Goal: Task Accomplishment & Management: Manage account settings

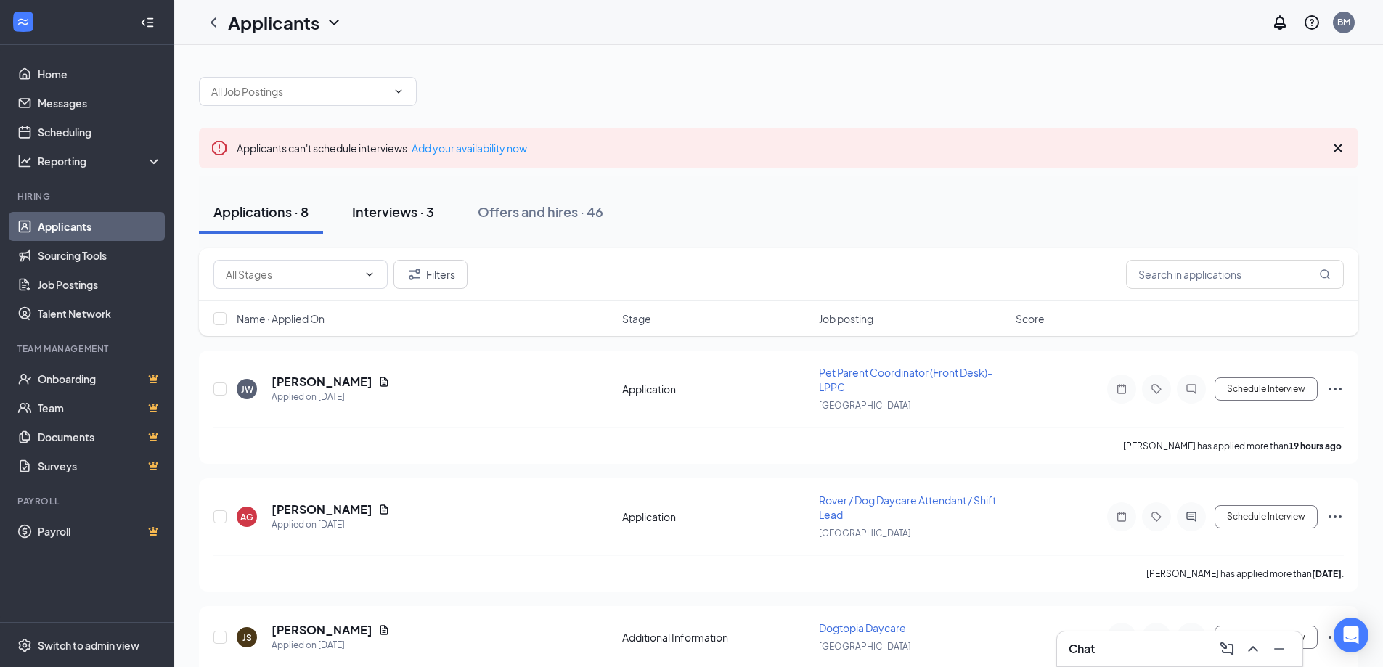
click at [407, 224] on button "Interviews · 3" at bounding box center [393, 212] width 111 height 44
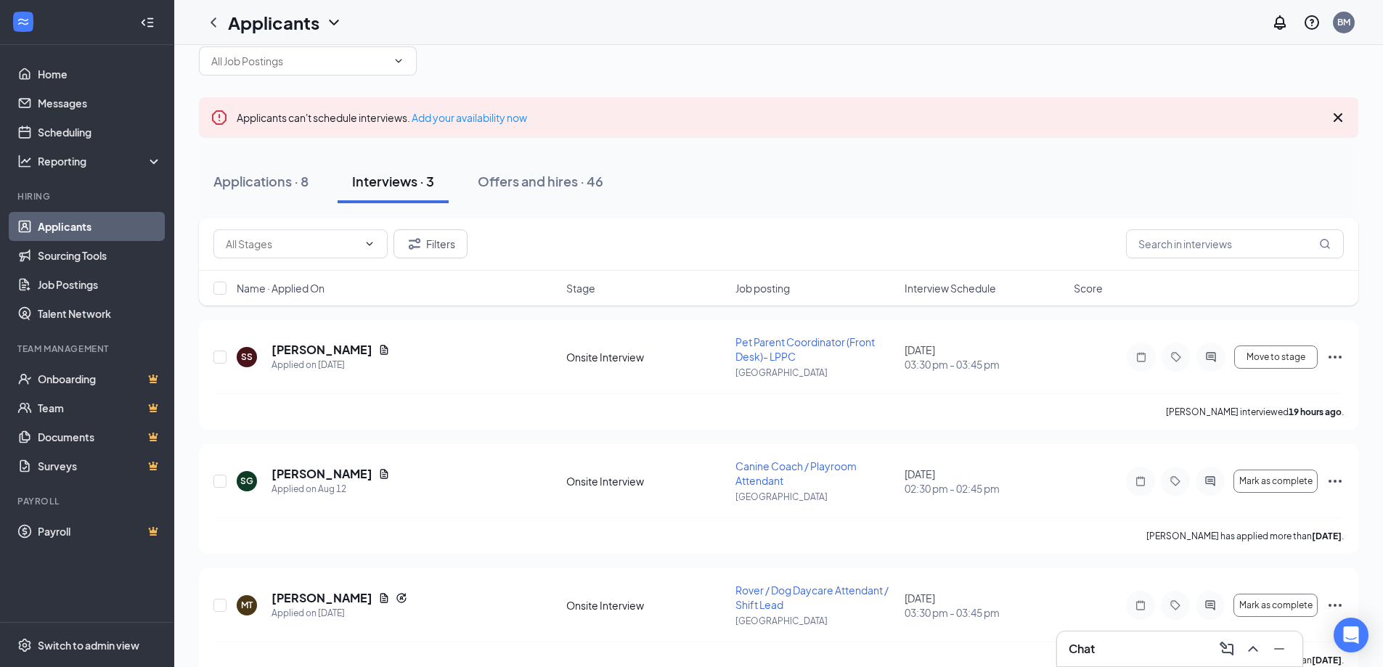
scroll to position [59, 0]
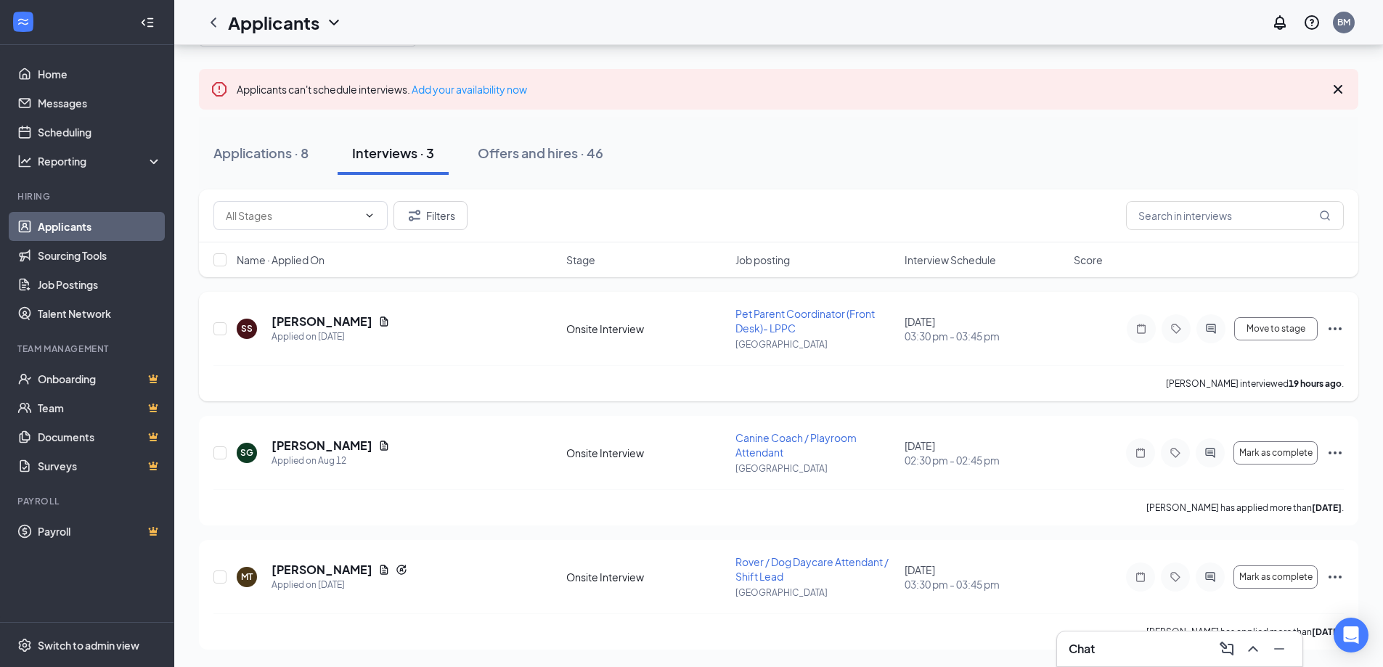
click at [1341, 328] on icon "Ellipses" at bounding box center [1334, 328] width 13 height 3
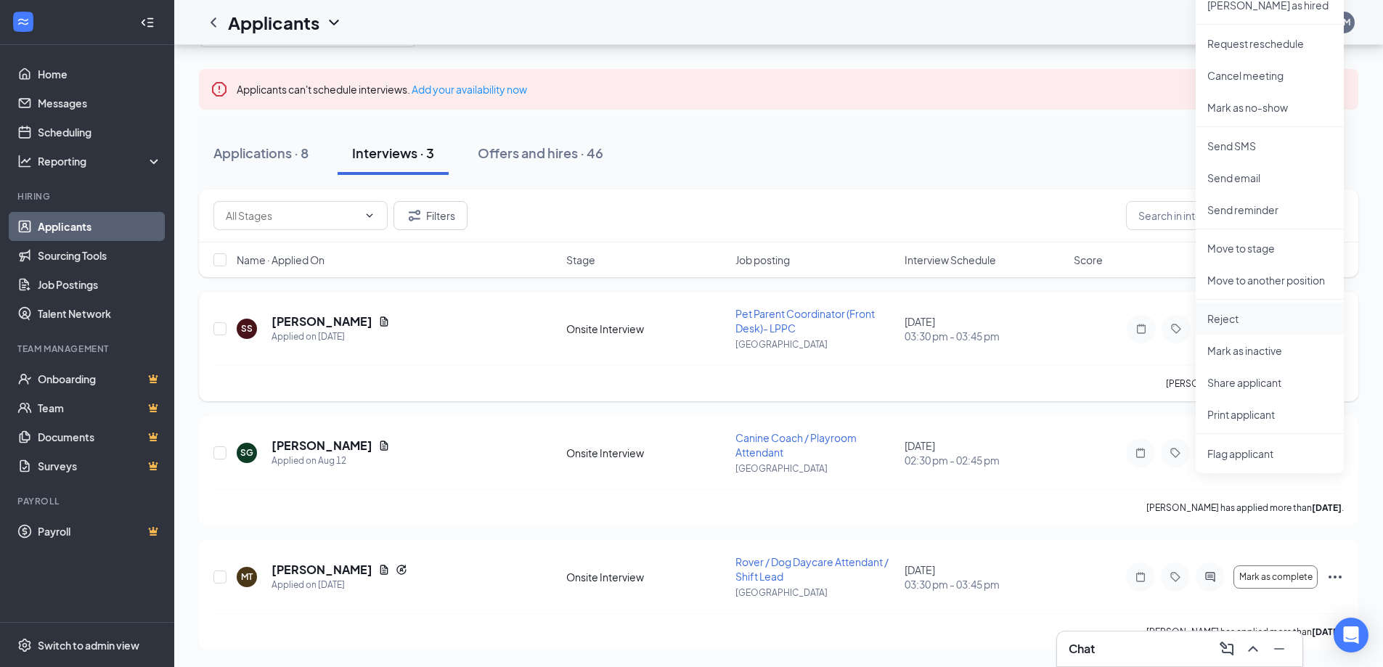
click at [1258, 323] on p "Reject" at bounding box center [1269, 318] width 125 height 15
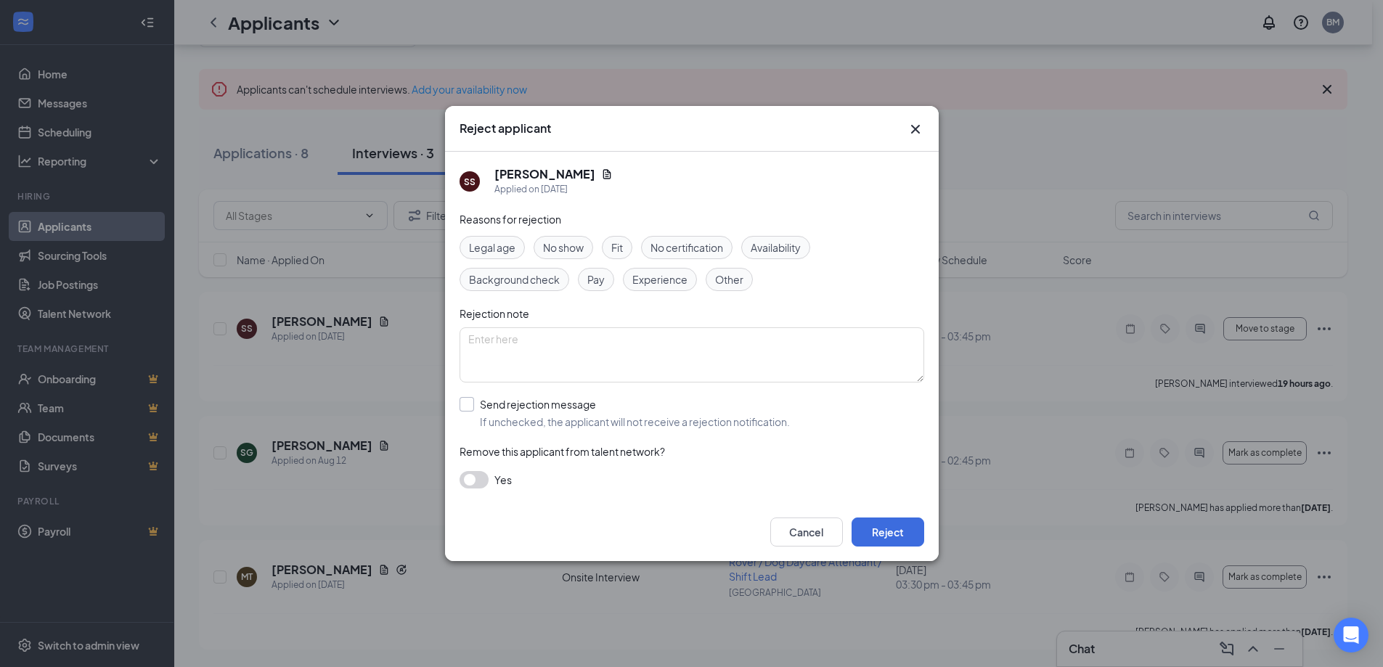
click at [465, 405] on input "Send rejection message If unchecked, the applicant will not receive a rejection…" at bounding box center [624, 413] width 330 height 32
checkbox input "true"
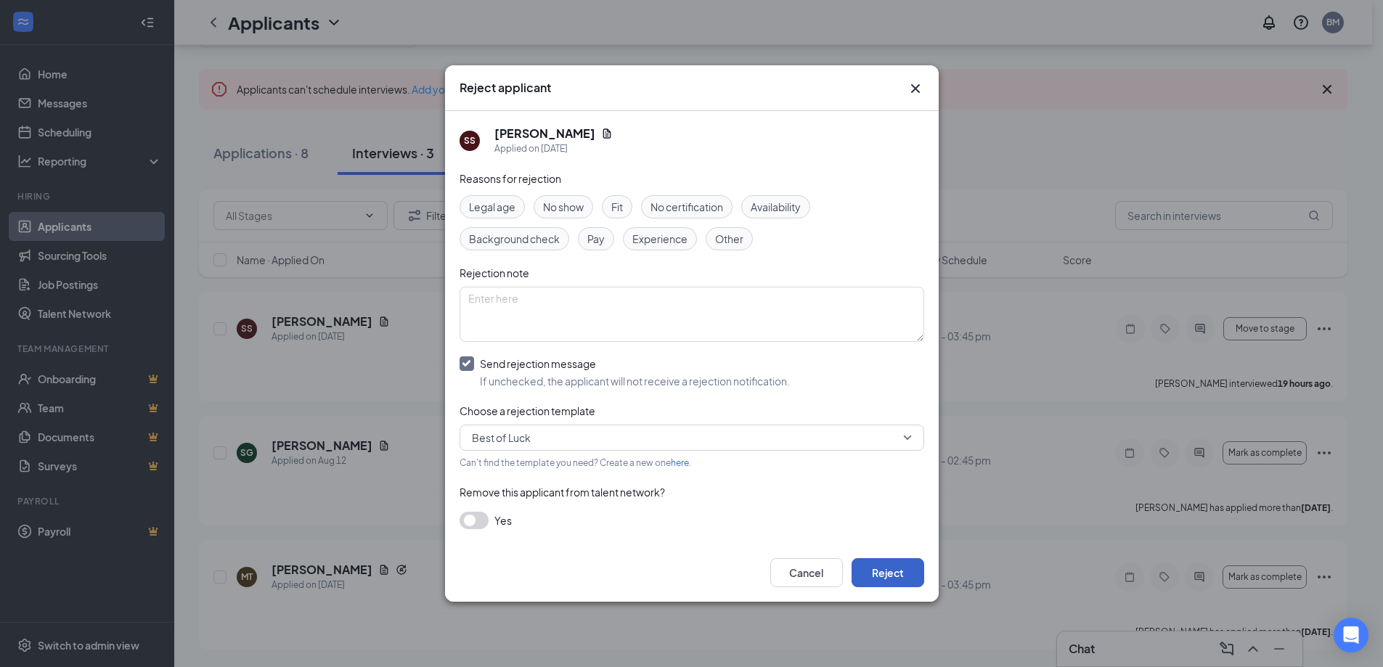
click at [878, 570] on button "Reject" at bounding box center [887, 572] width 73 height 29
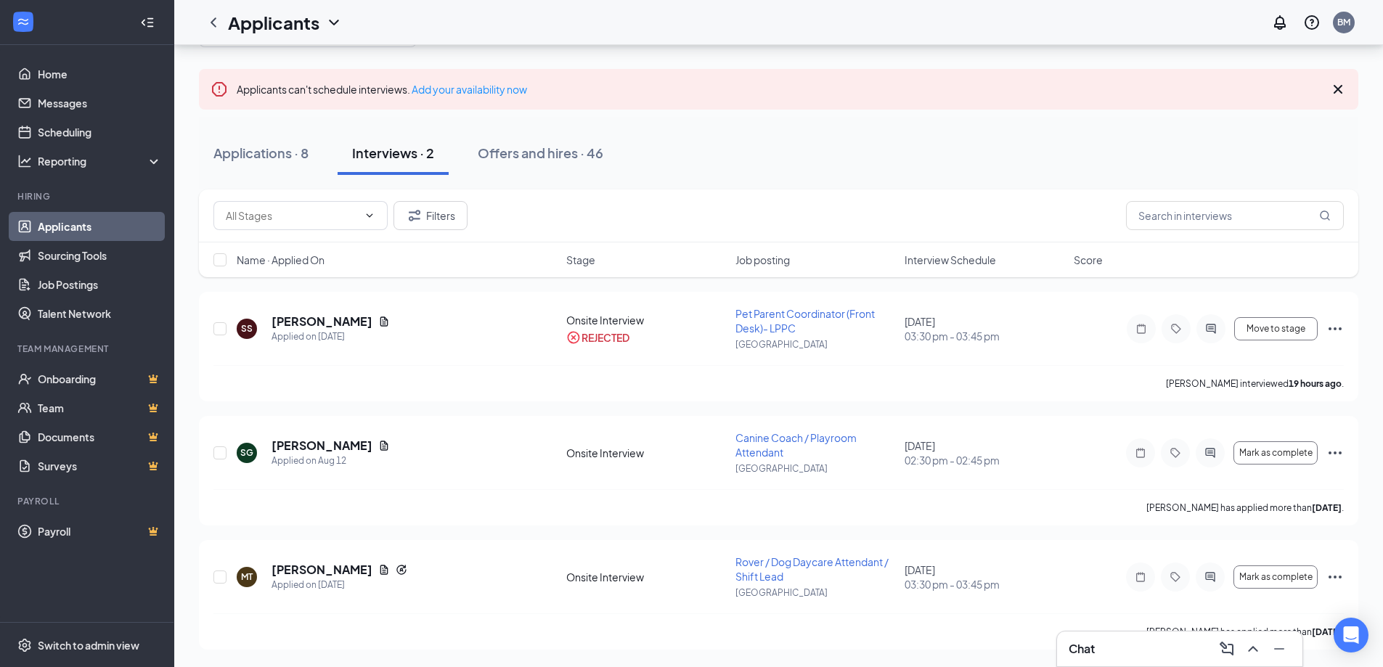
click at [1113, 662] on div "Chat" at bounding box center [1179, 649] width 245 height 35
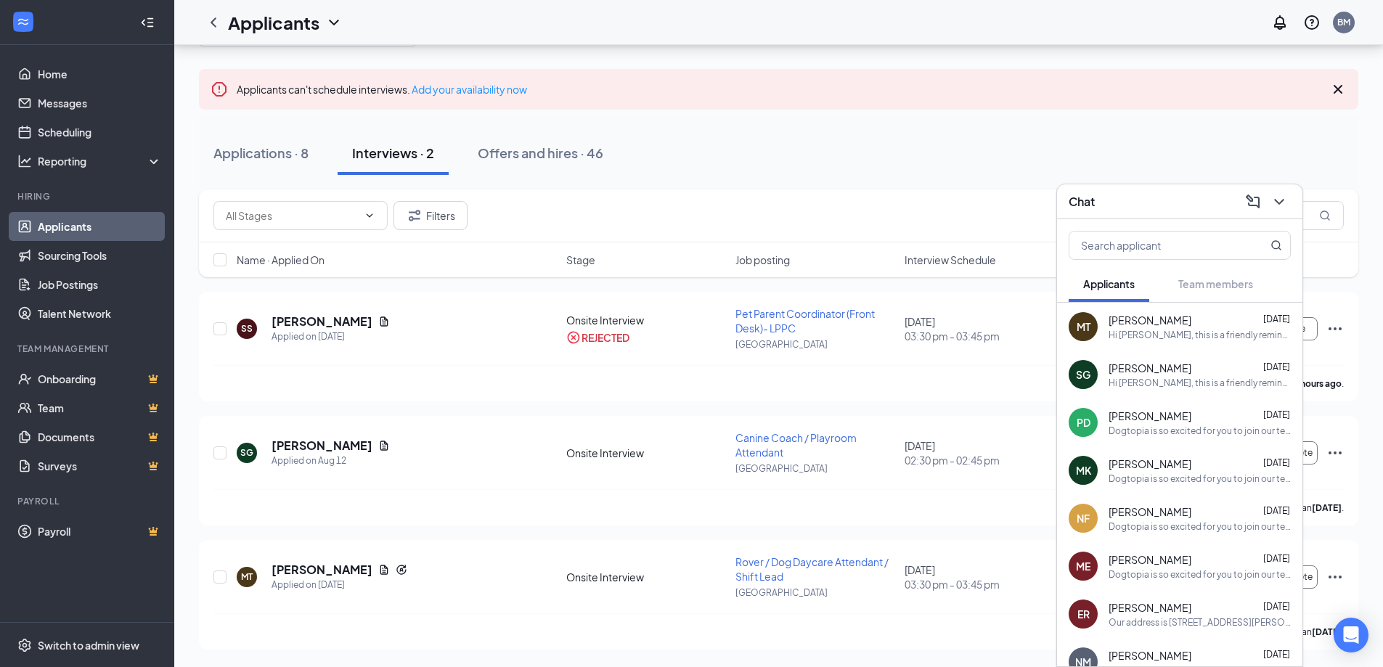
click at [1144, 381] on div "Hi [PERSON_NAME], this is a friendly reminder. Your meeting with Dogtopia for C…" at bounding box center [1199, 383] width 182 height 12
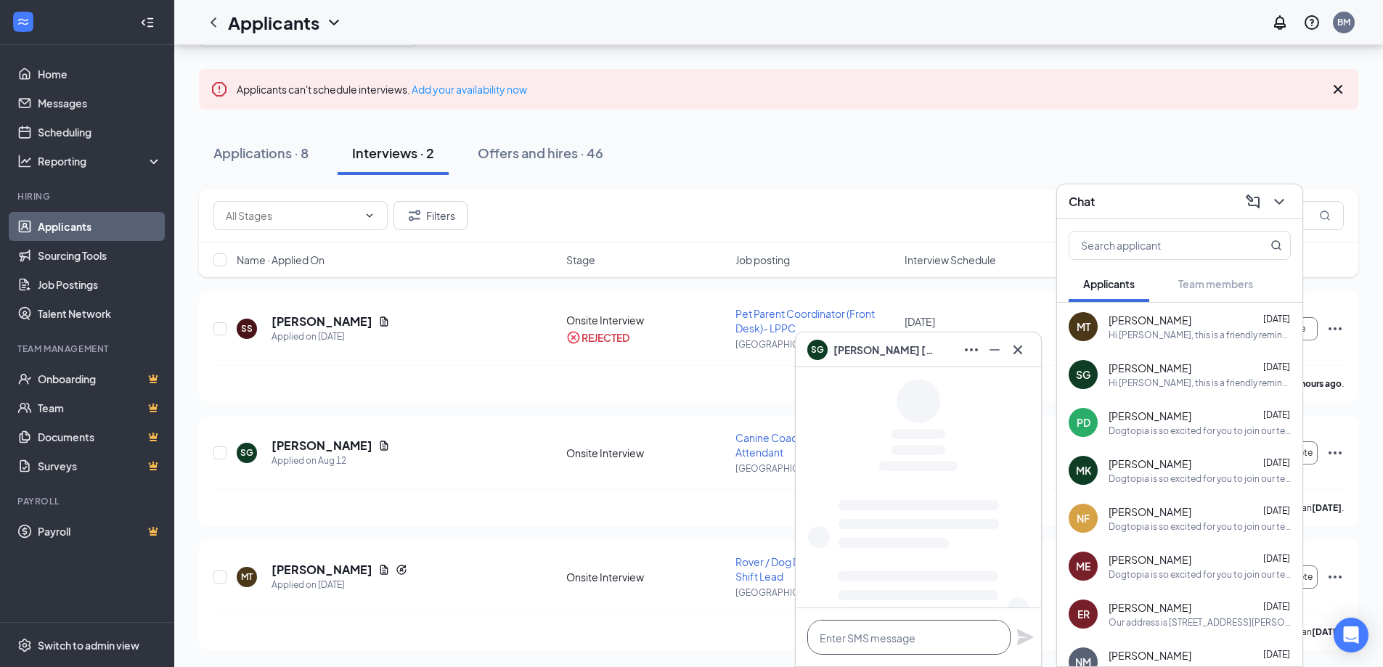
click at [923, 642] on textarea at bounding box center [908, 637] width 203 height 35
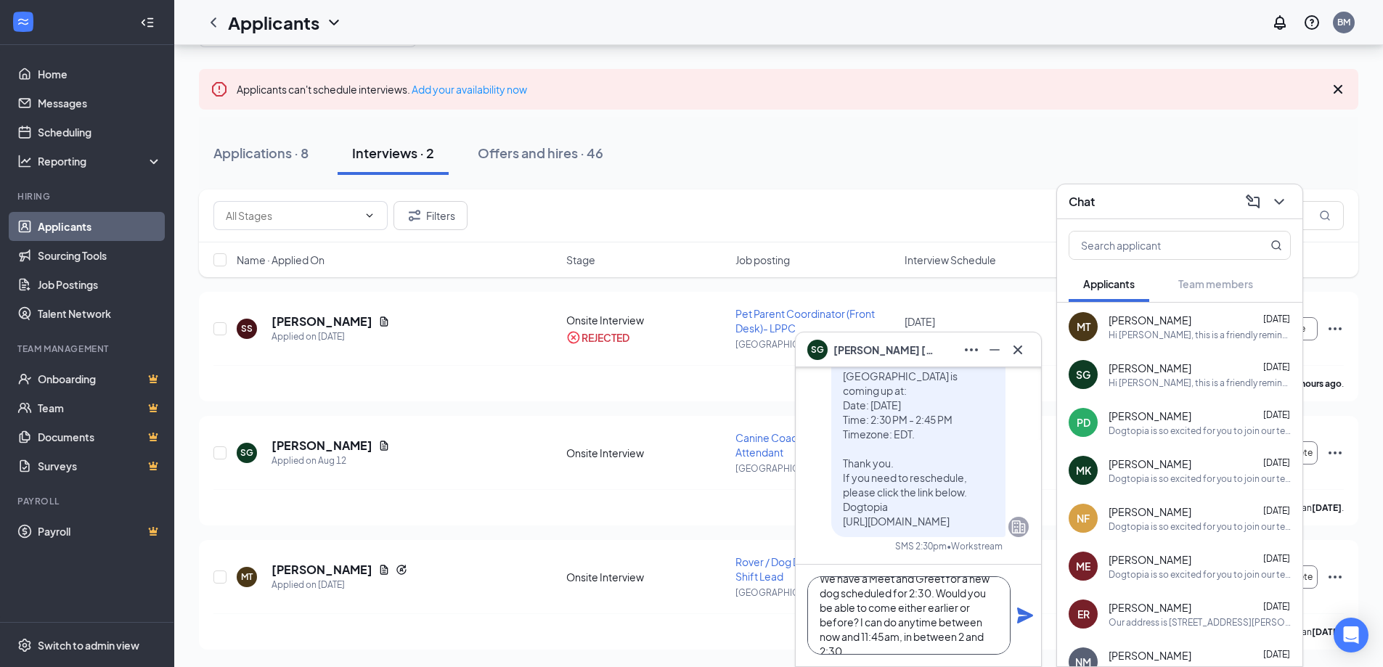
scroll to position [44, 0]
type textarea "Hi [PERSON_NAME], We have a Meet and Greet for a new dog scheduled for 2:30. Wo…"
click at [1028, 613] on icon "Plane" at bounding box center [1025, 616] width 16 height 16
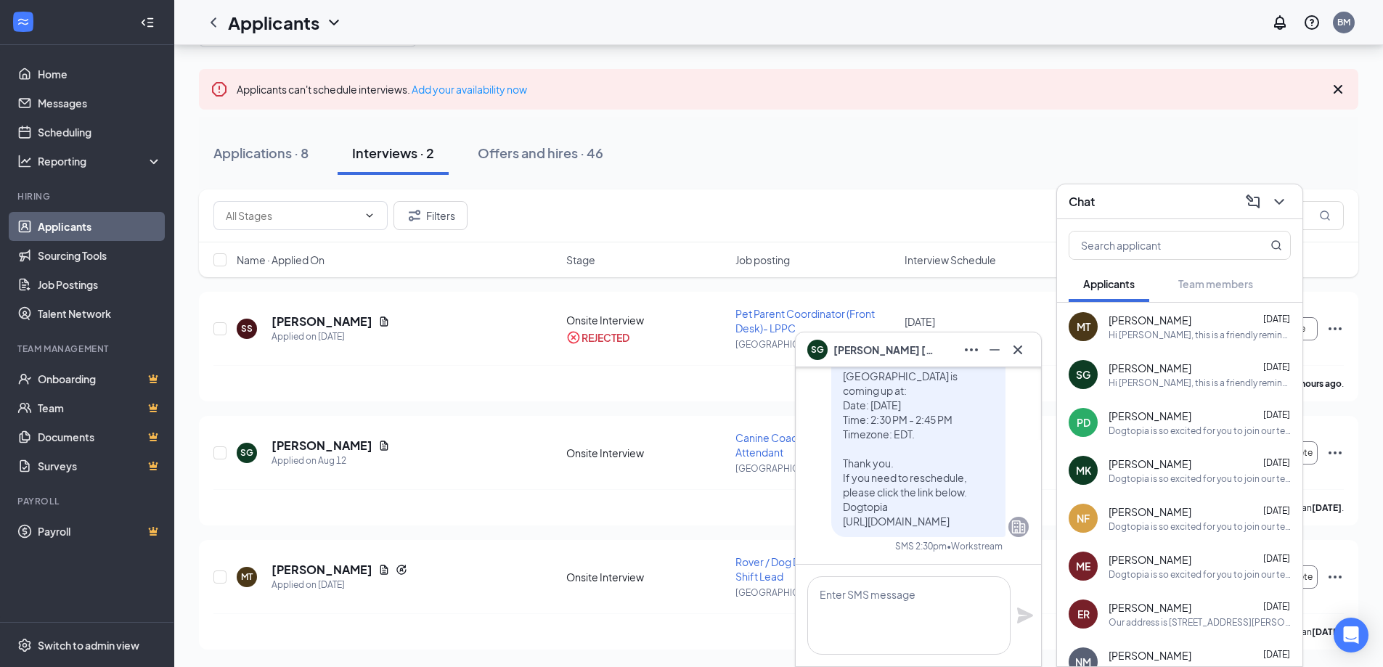
scroll to position [0, 0]
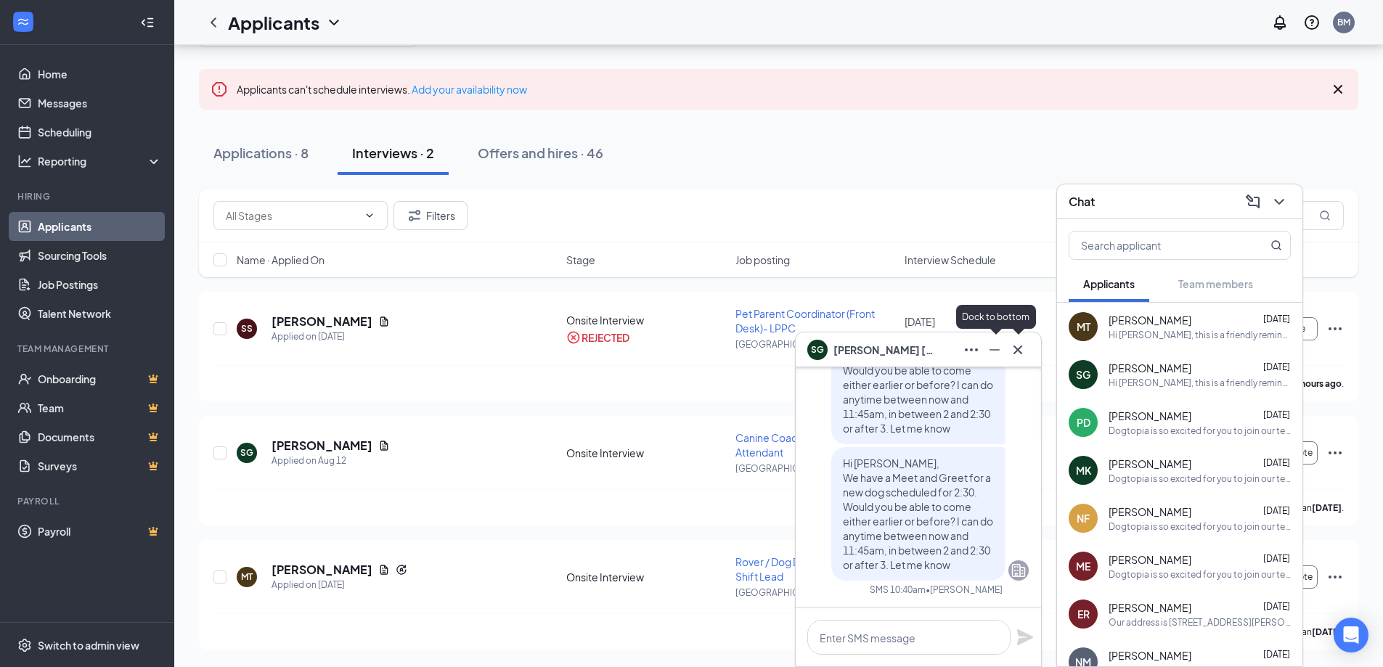
click at [1020, 347] on icon "Cross" at bounding box center [1017, 349] width 9 height 9
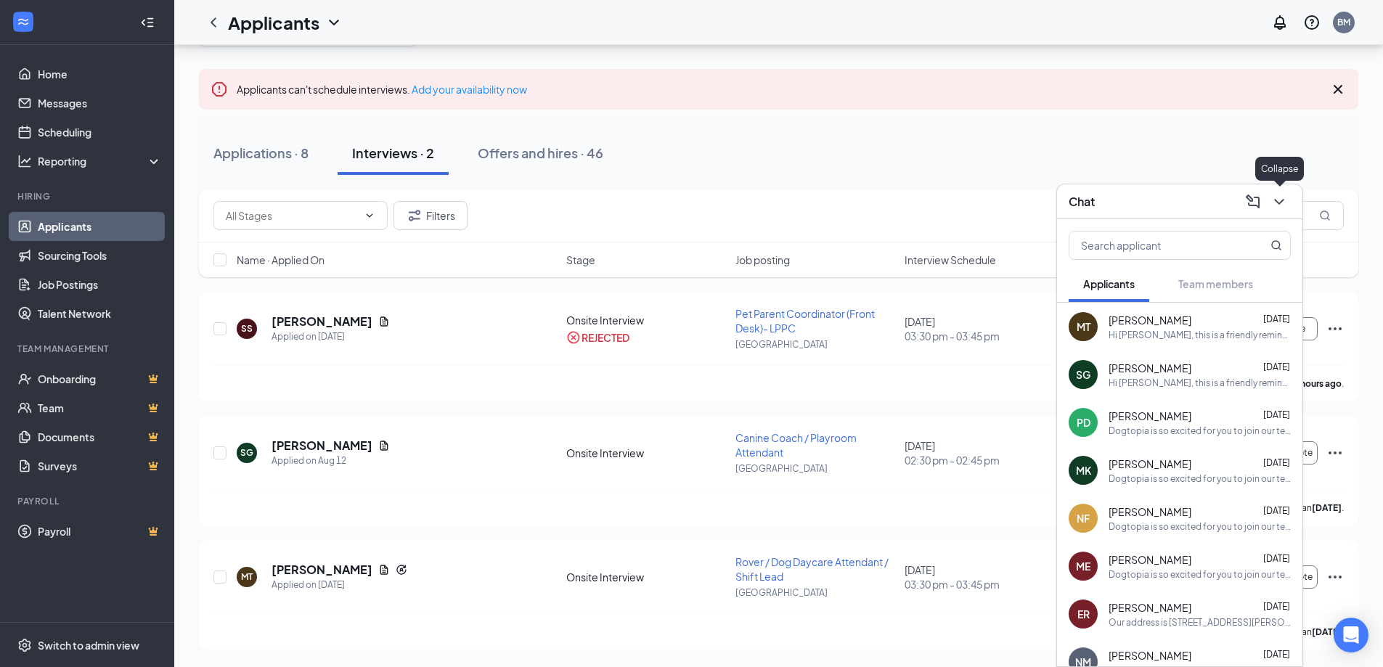
click at [1280, 194] on icon "ChevronDown" at bounding box center [1278, 201] width 17 height 17
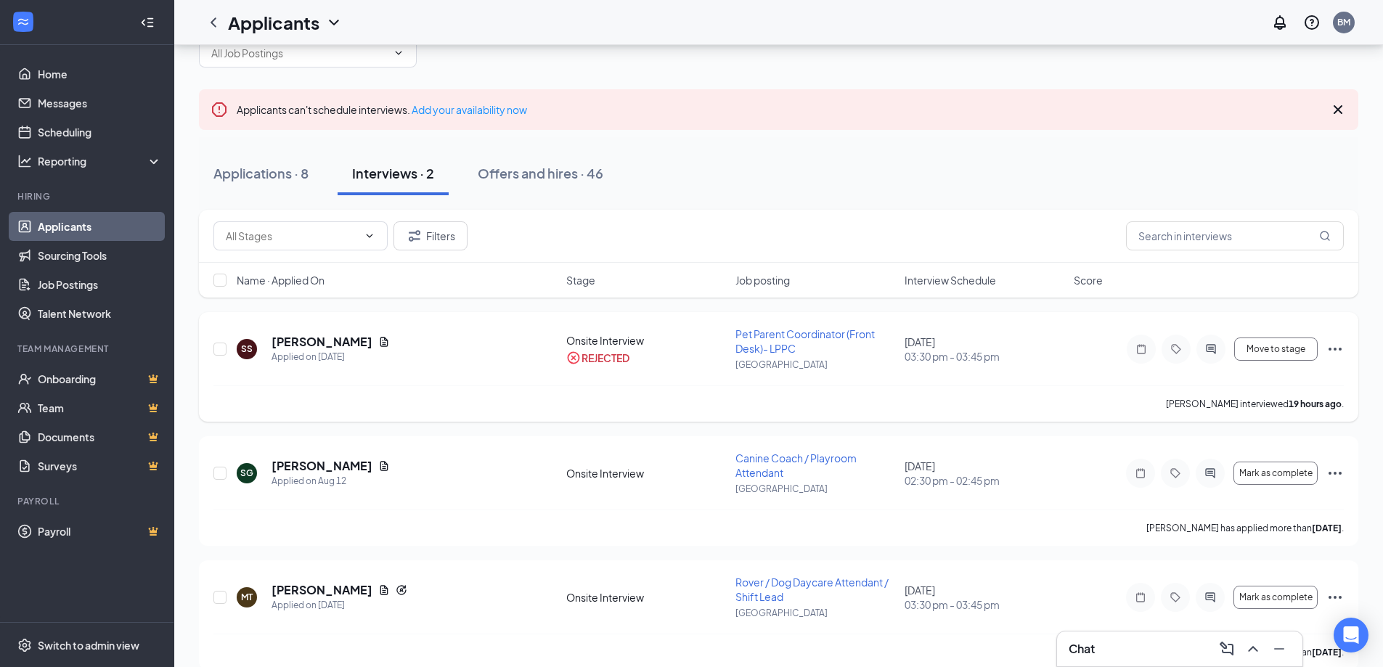
scroll to position [59, 0]
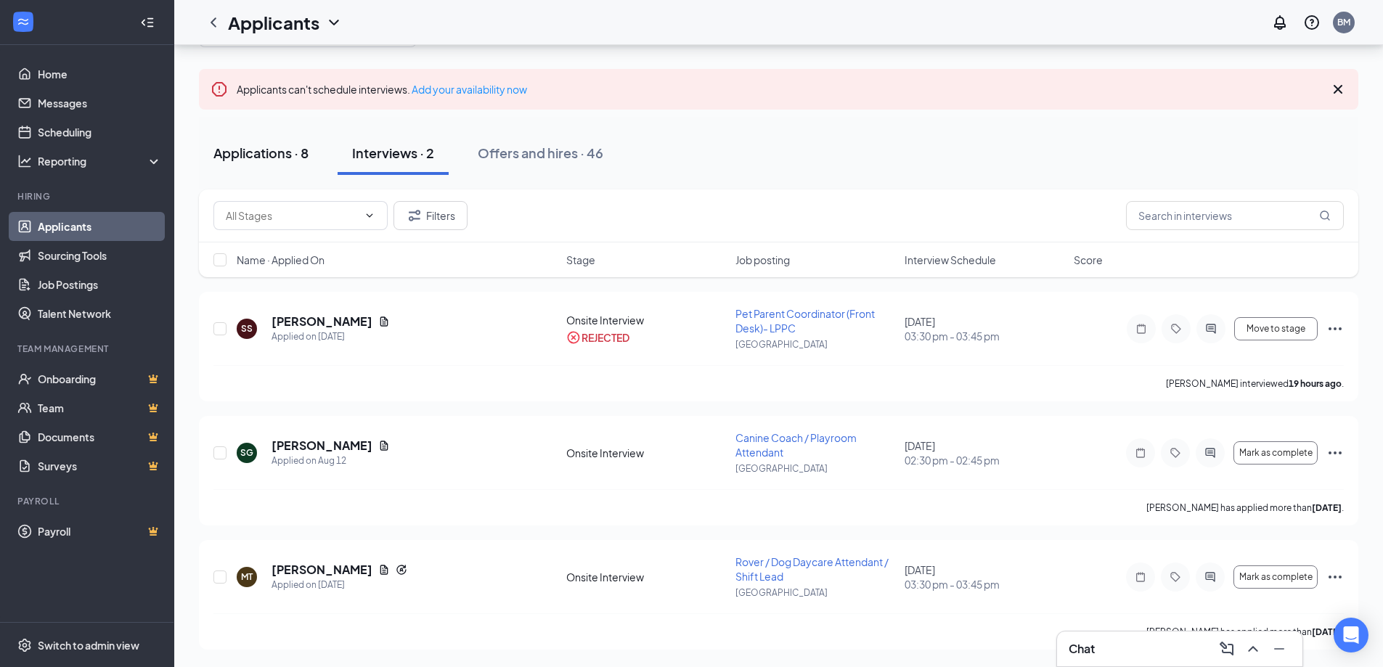
click at [293, 160] on div "Applications · 8" at bounding box center [260, 153] width 95 height 18
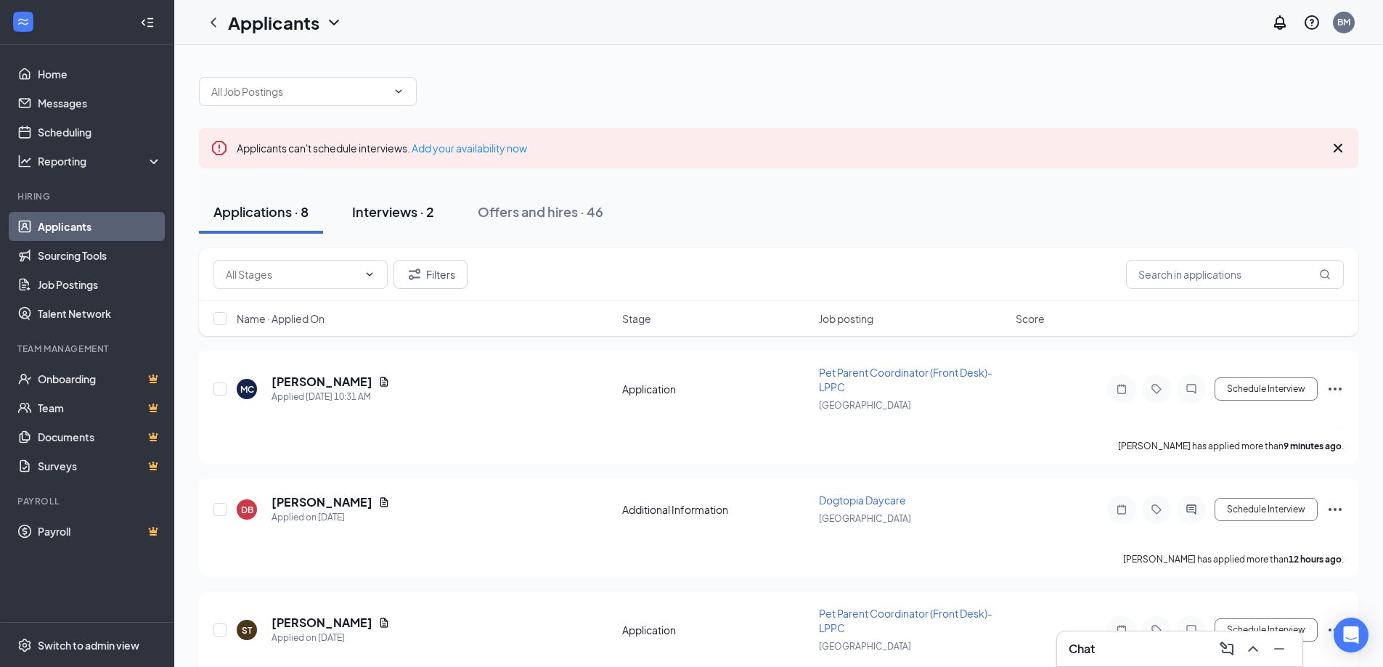
click at [400, 206] on div "Interviews · 2" at bounding box center [393, 212] width 82 height 18
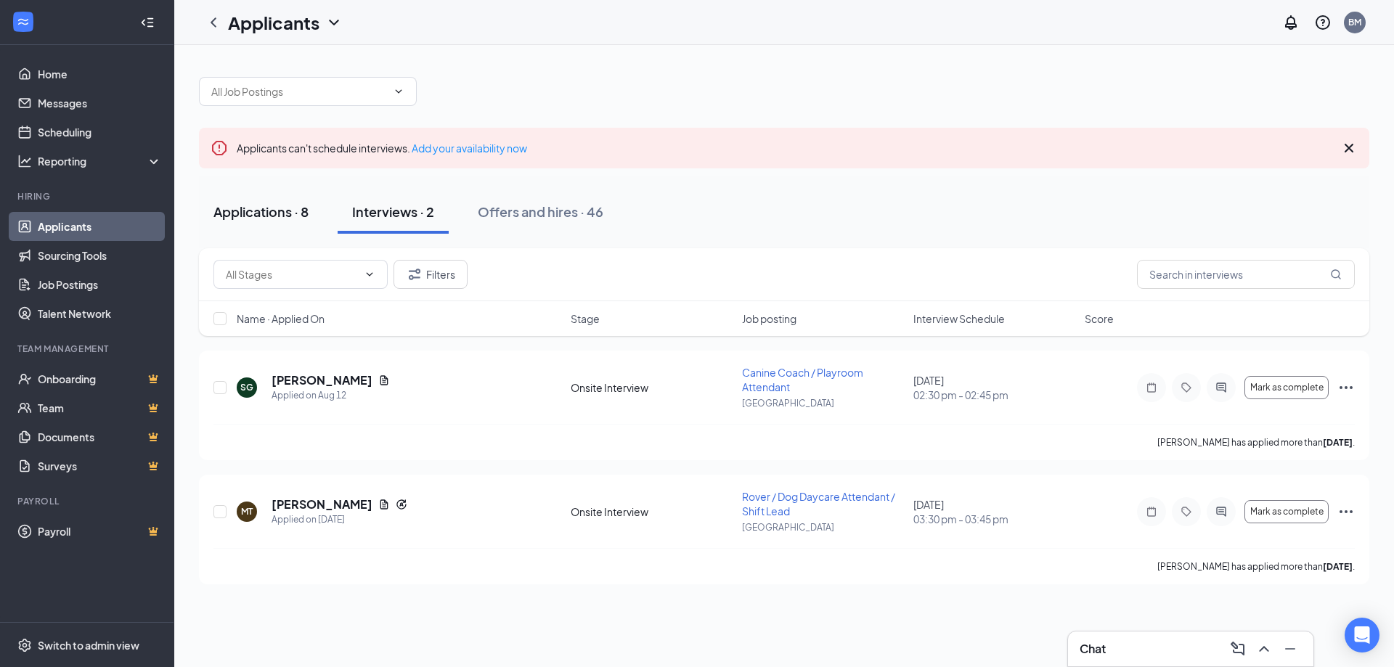
click at [317, 213] on button "Applications · 8" at bounding box center [261, 212] width 124 height 44
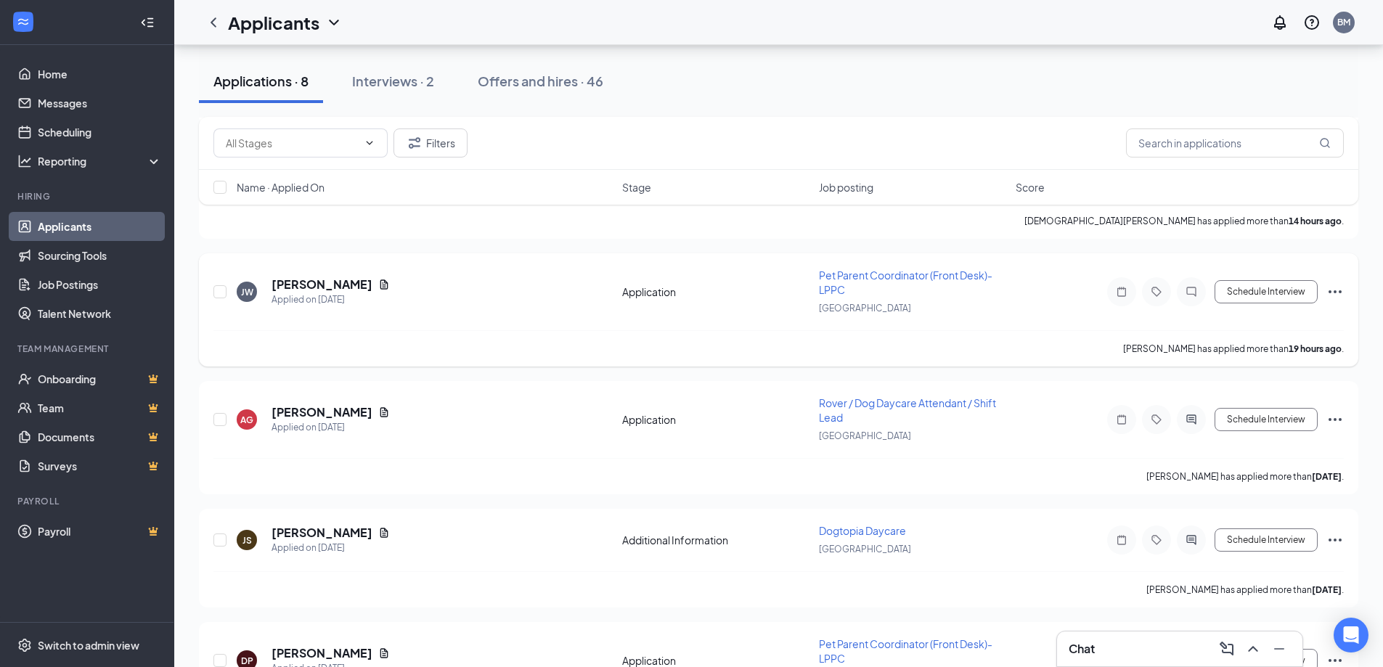
scroll to position [581, 0]
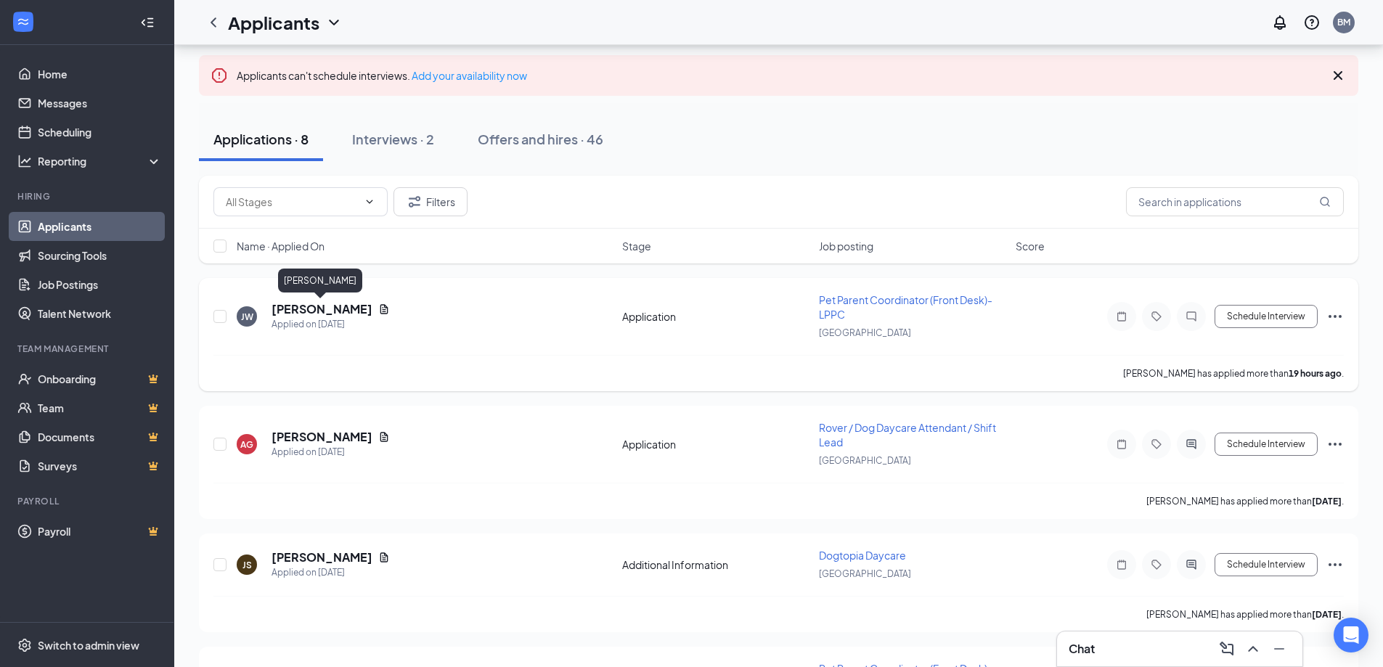
click at [321, 311] on h5 "[PERSON_NAME]" at bounding box center [321, 309] width 101 height 16
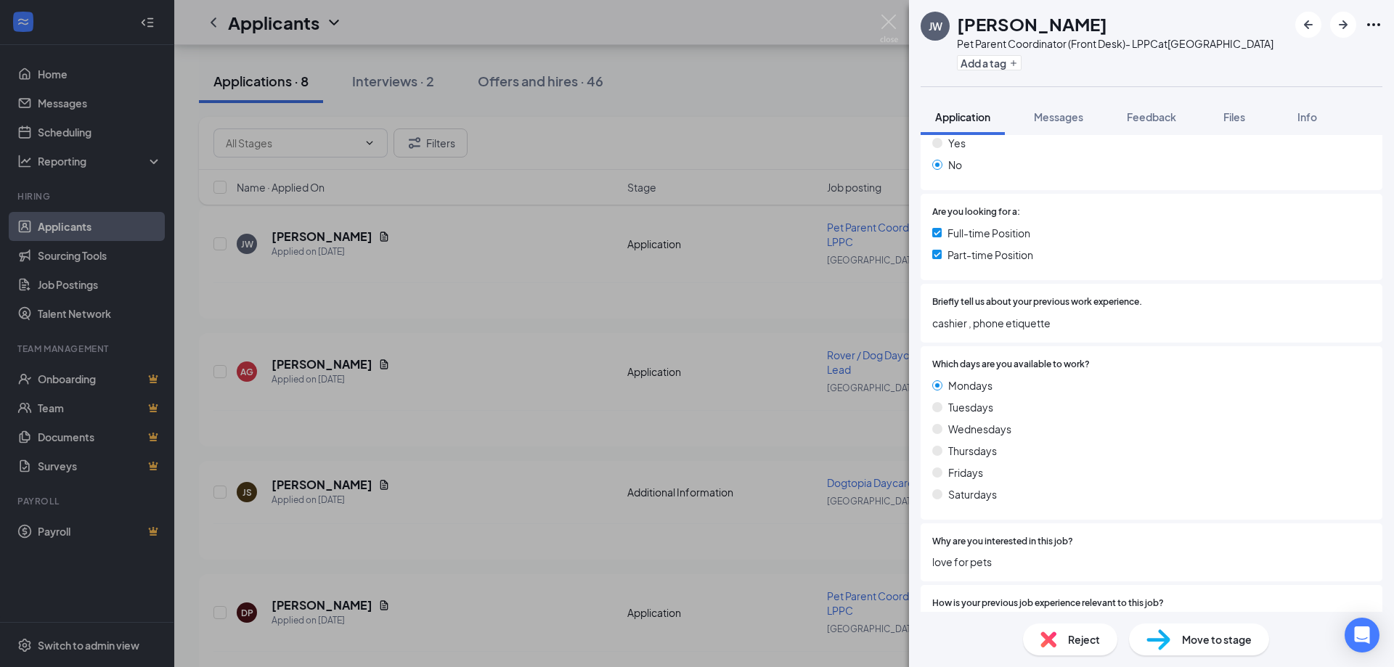
scroll to position [290, 0]
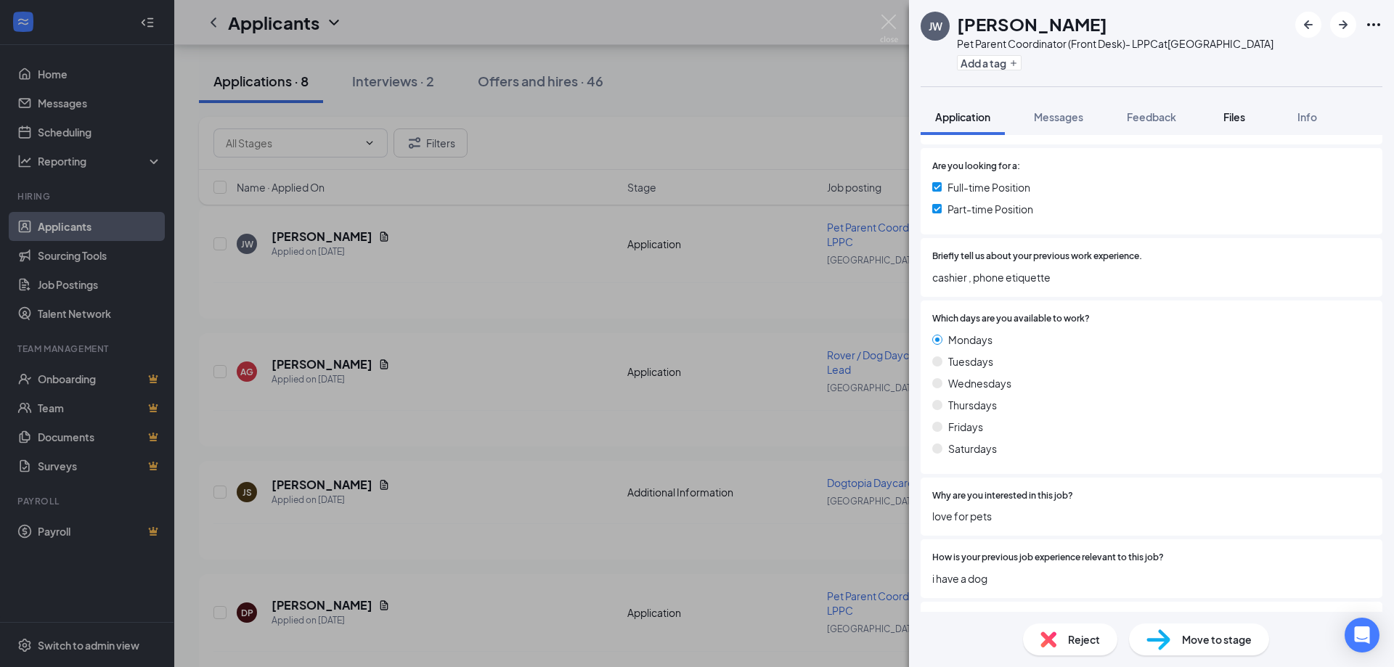
click at [1246, 124] on button "Files" at bounding box center [1234, 117] width 58 height 36
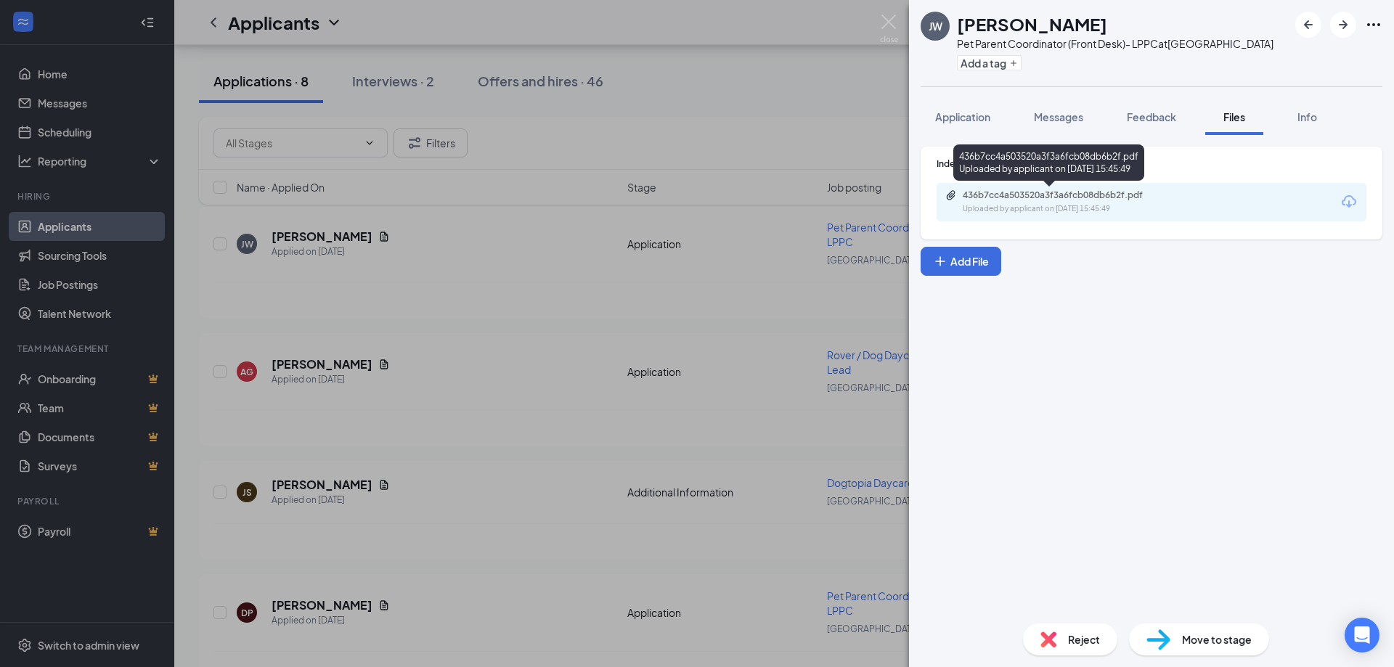
click at [1046, 195] on div "436b7cc4a503520a3f3a6fcb08db6b2f.pdf" at bounding box center [1064, 195] width 203 height 12
click at [1065, 644] on div "Reject" at bounding box center [1070, 640] width 94 height 32
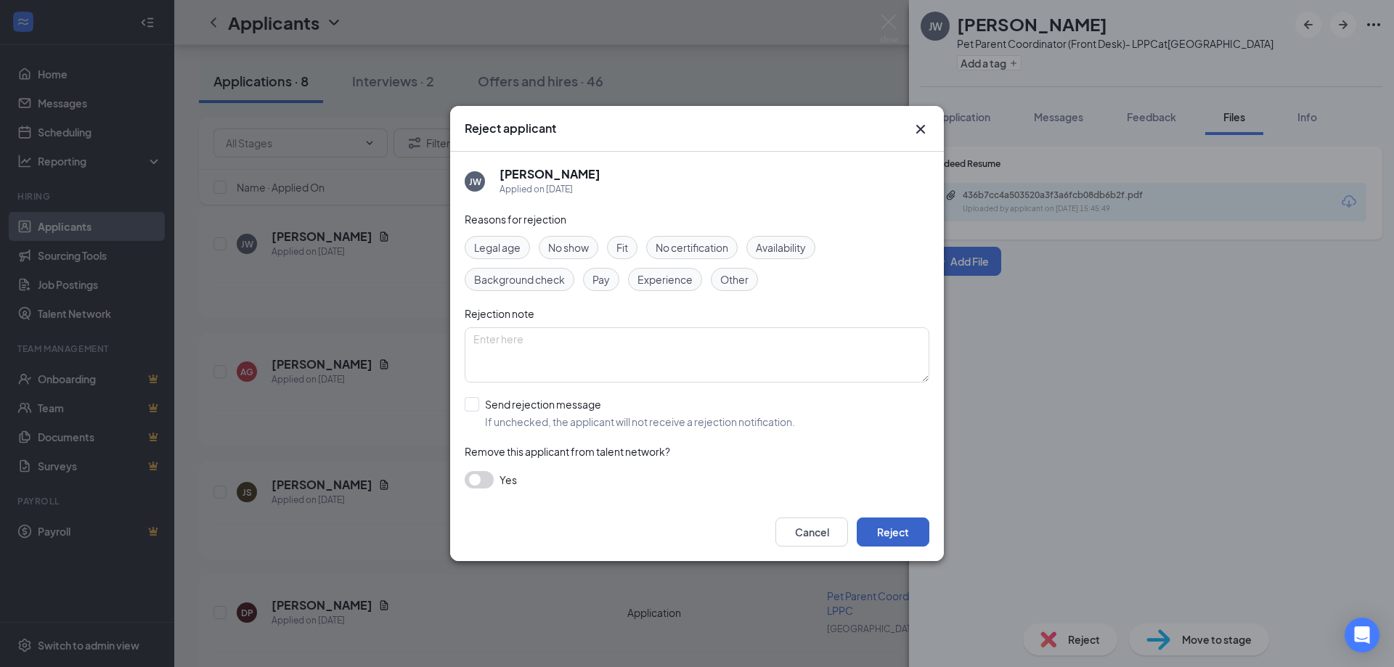
click at [884, 536] on button "Reject" at bounding box center [893, 532] width 73 height 29
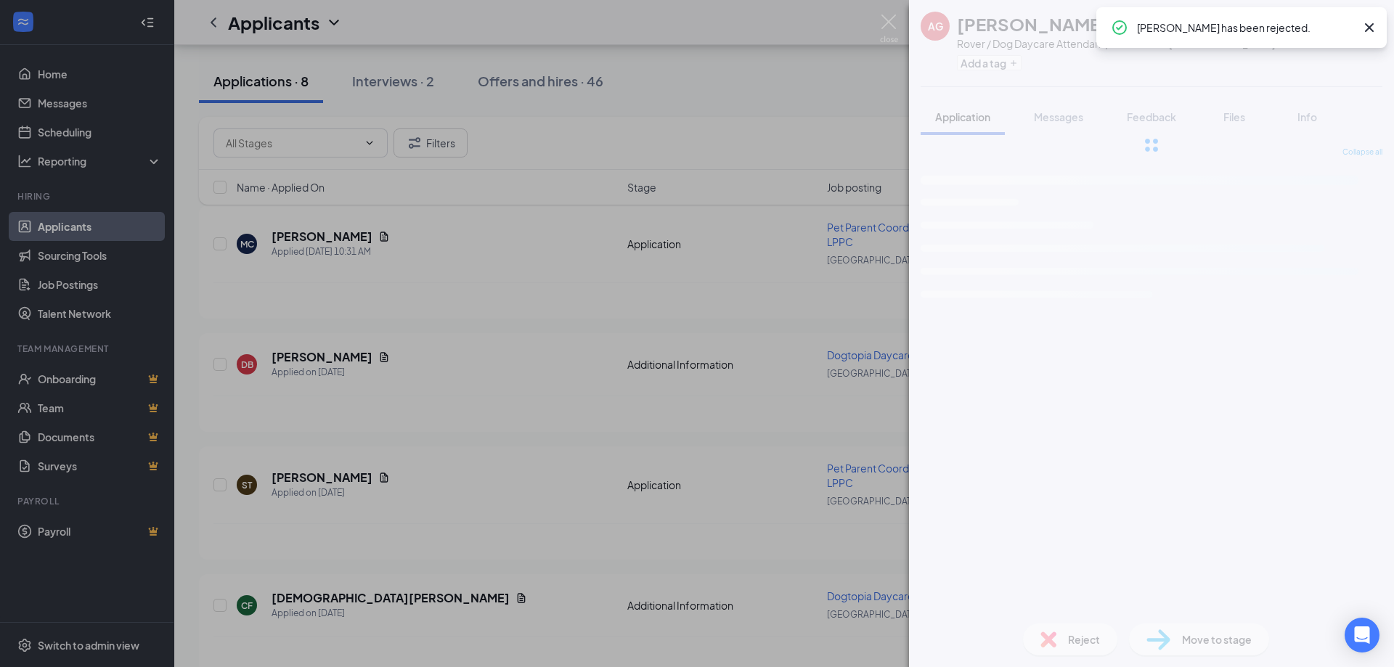
click at [470, 342] on div "AG [PERSON_NAME] Rover / Dog Daycare Attendant / Shift Lead at [GEOGRAPHIC_DATA…" at bounding box center [697, 333] width 1394 height 667
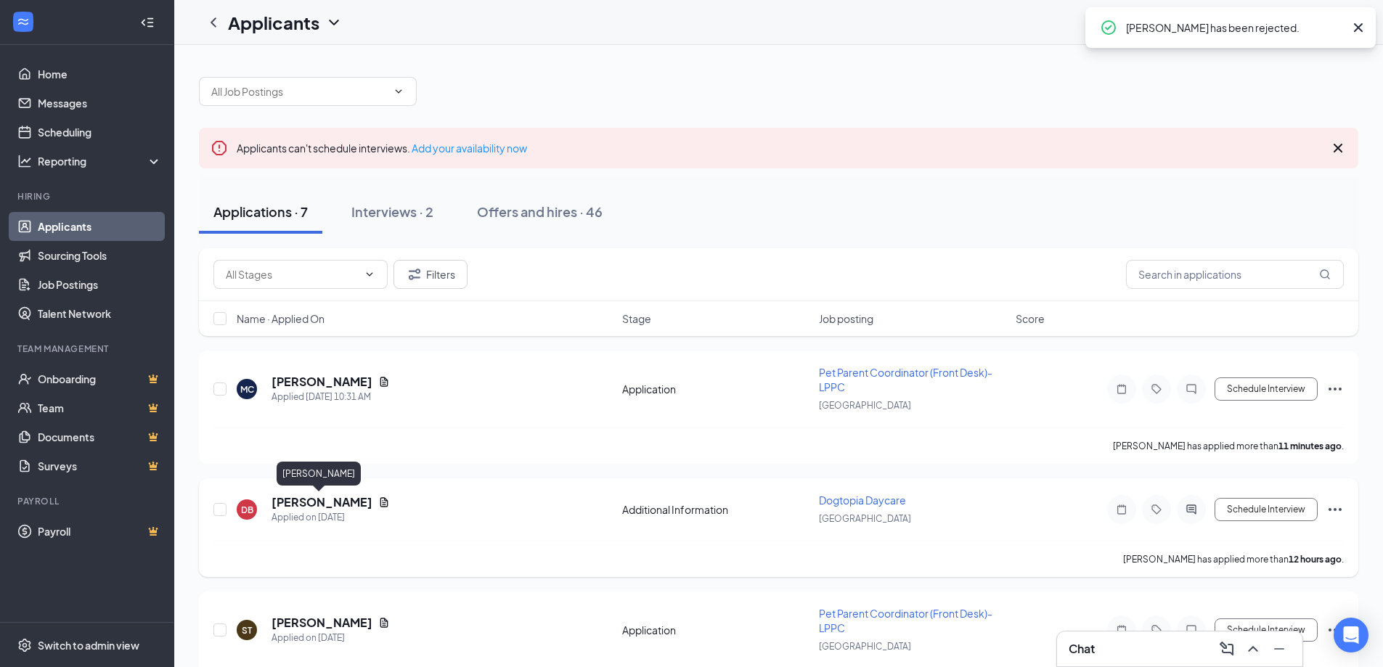
click at [290, 507] on h5 "[PERSON_NAME]" at bounding box center [321, 502] width 101 height 16
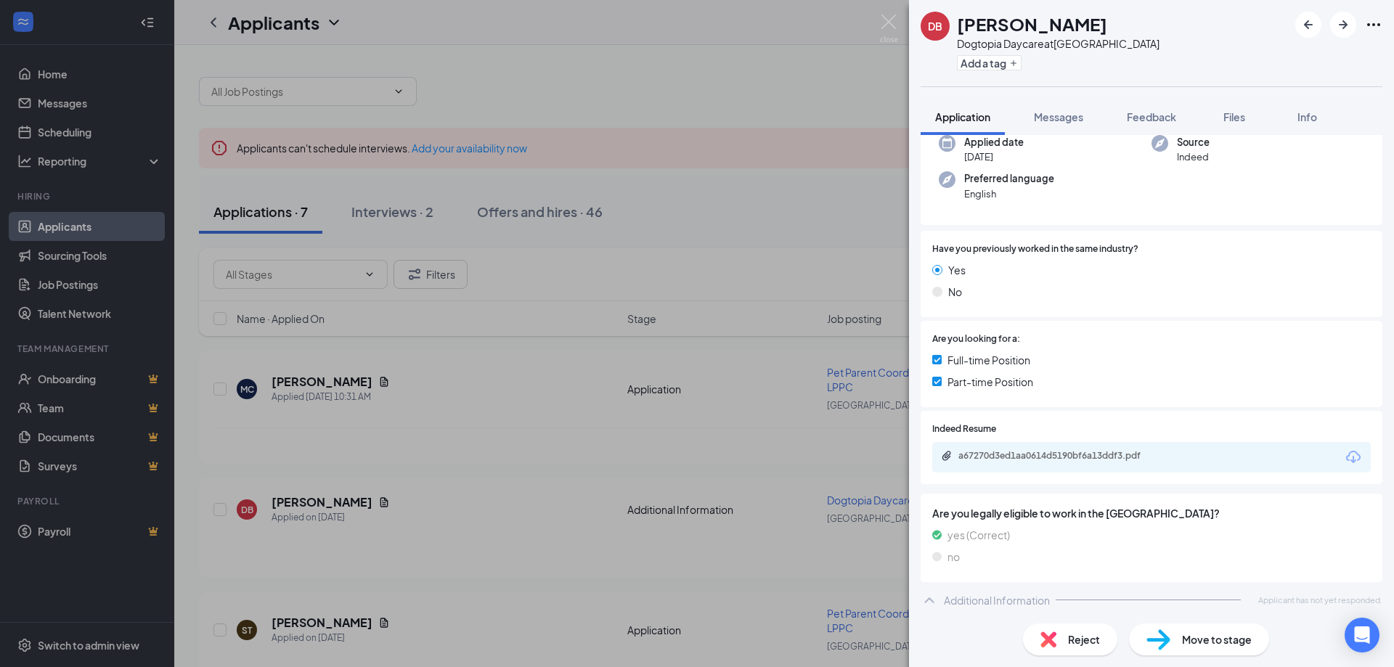
scroll to position [120, 0]
click at [998, 458] on div "a67270d3ed1aa0614d5190bf6a13ddf3.pdf" at bounding box center [1059, 453] width 203 height 12
click at [675, 444] on div "DB [PERSON_NAME] Dogtopia Daycare at [GEOGRAPHIC_DATA] Add a tag Application Me…" at bounding box center [697, 333] width 1394 height 667
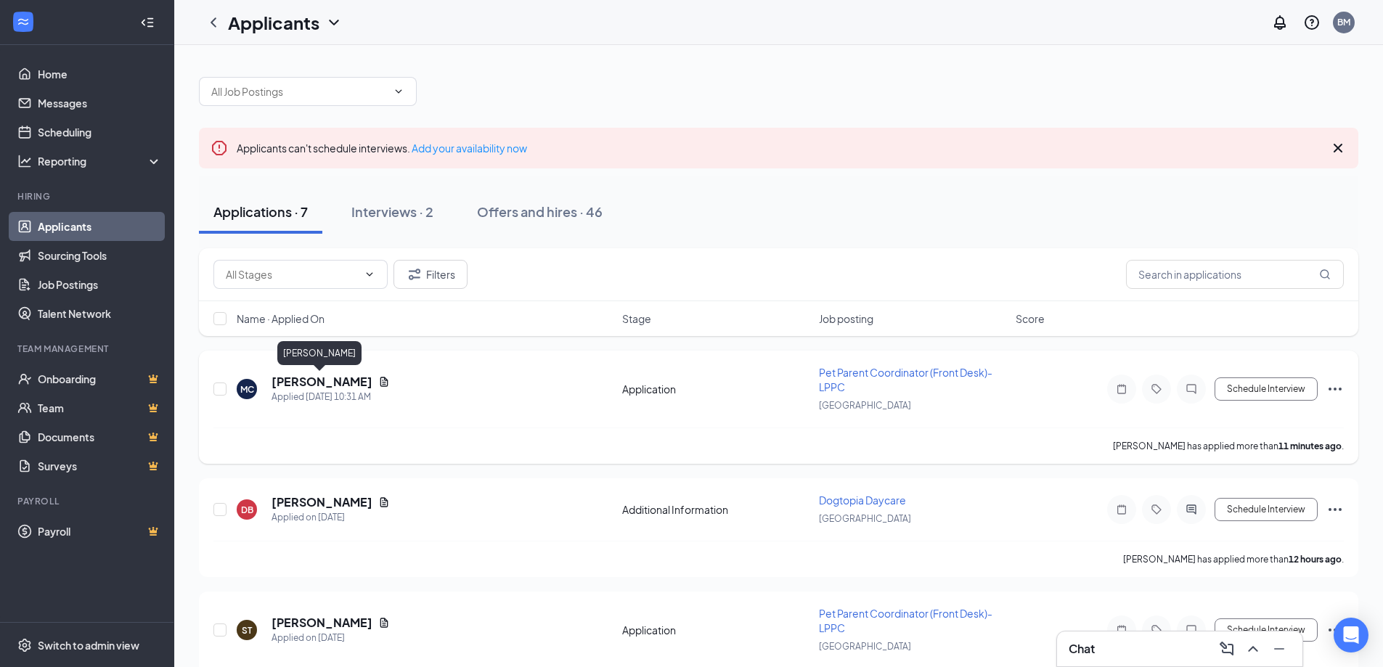
click at [324, 388] on h5 "[PERSON_NAME]" at bounding box center [321, 382] width 101 height 16
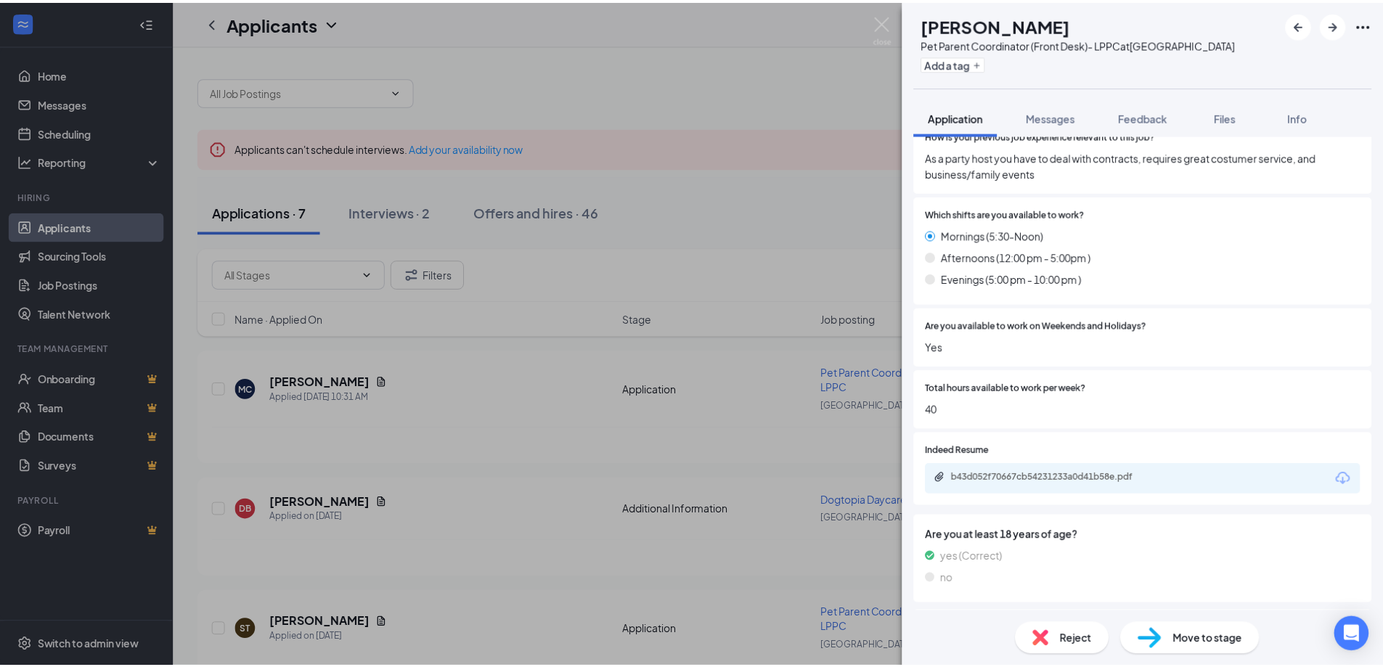
scroll to position [798, 0]
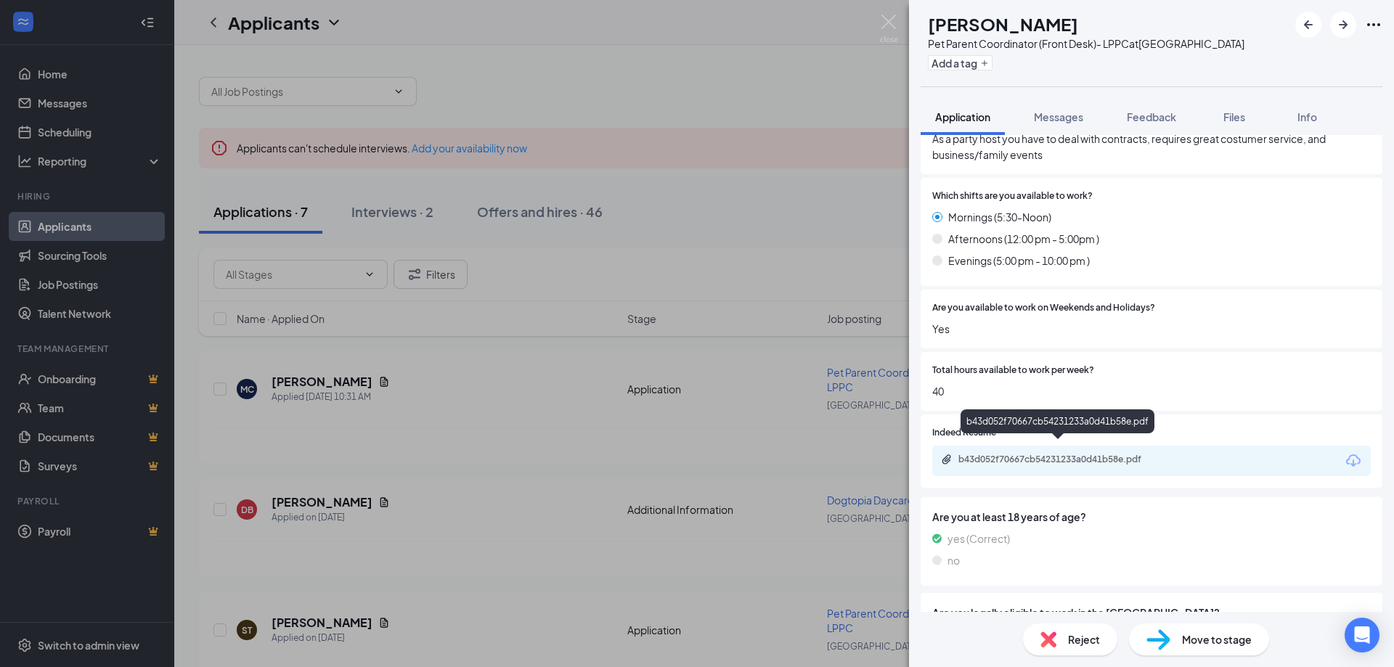
click at [1055, 454] on div "b43d052f70667cb54231233a0d41b58e.pdf" at bounding box center [1059, 460] width 203 height 12
click at [632, 449] on div "MC [PERSON_NAME] Pet Parent Coordinator (Front Desk)- LPPC at [GEOGRAPHIC_DATA]…" at bounding box center [697, 333] width 1394 height 667
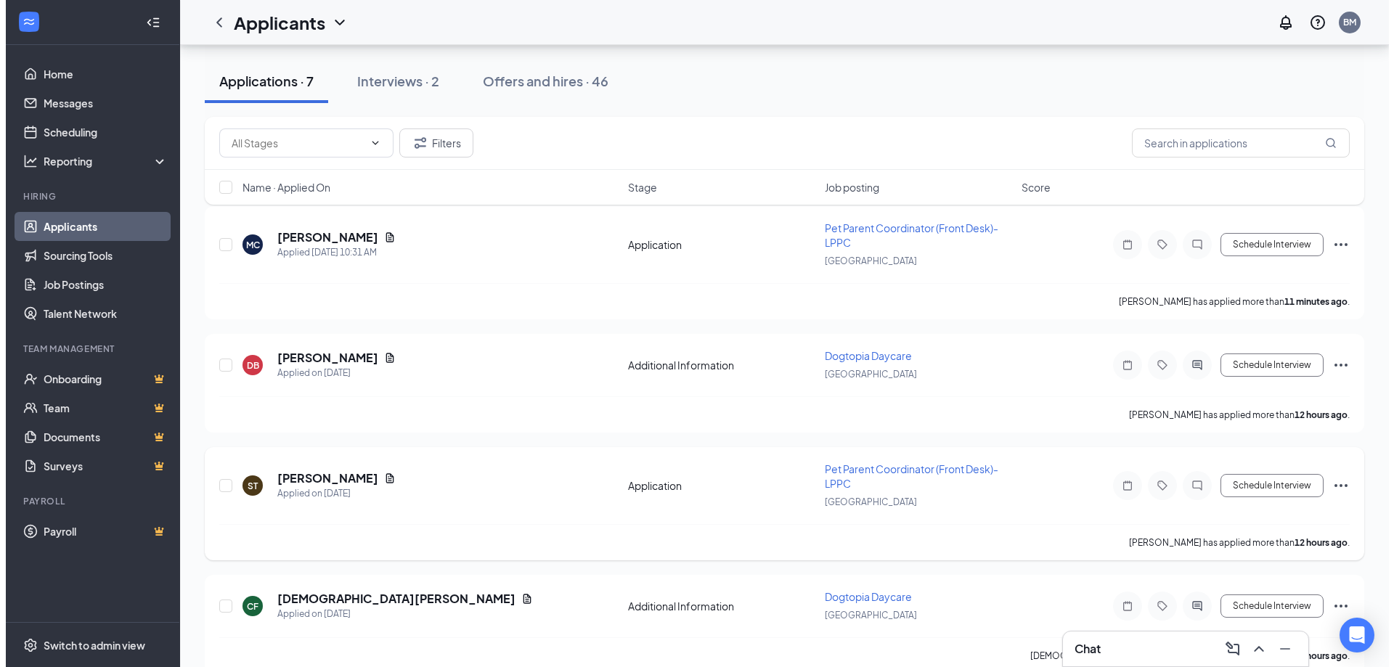
scroll to position [145, 0]
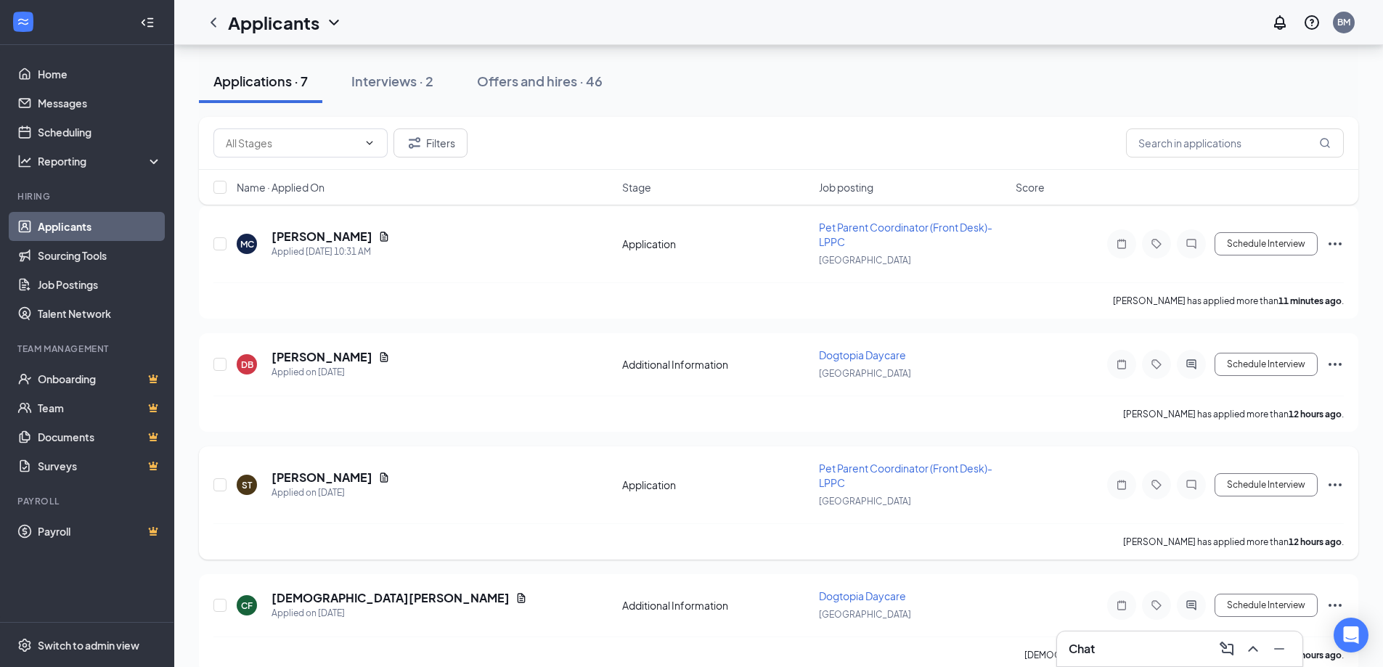
click at [322, 470] on div "ST [PERSON_NAME] Applied on [DATE] Application Pet Parent Coordinator (Front De…" at bounding box center [778, 492] width 1130 height 62
click at [319, 478] on h5 "[PERSON_NAME]" at bounding box center [321, 478] width 101 height 16
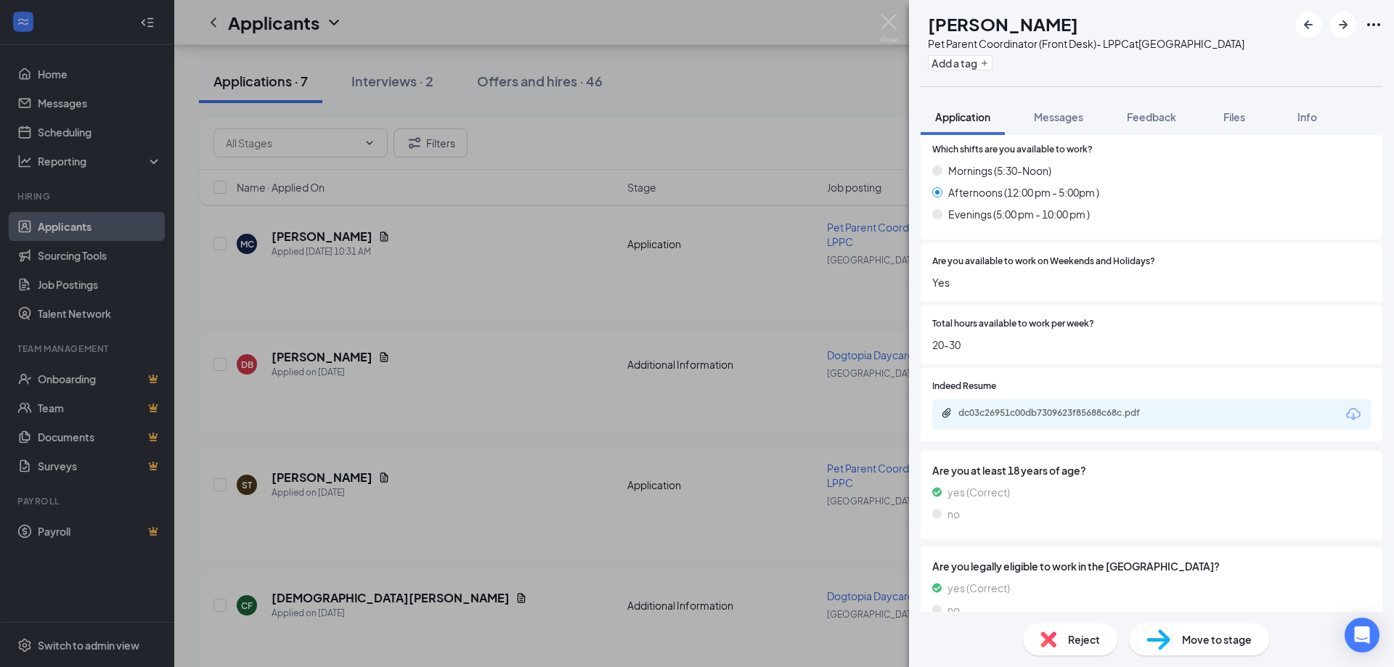
scroll to position [931, 0]
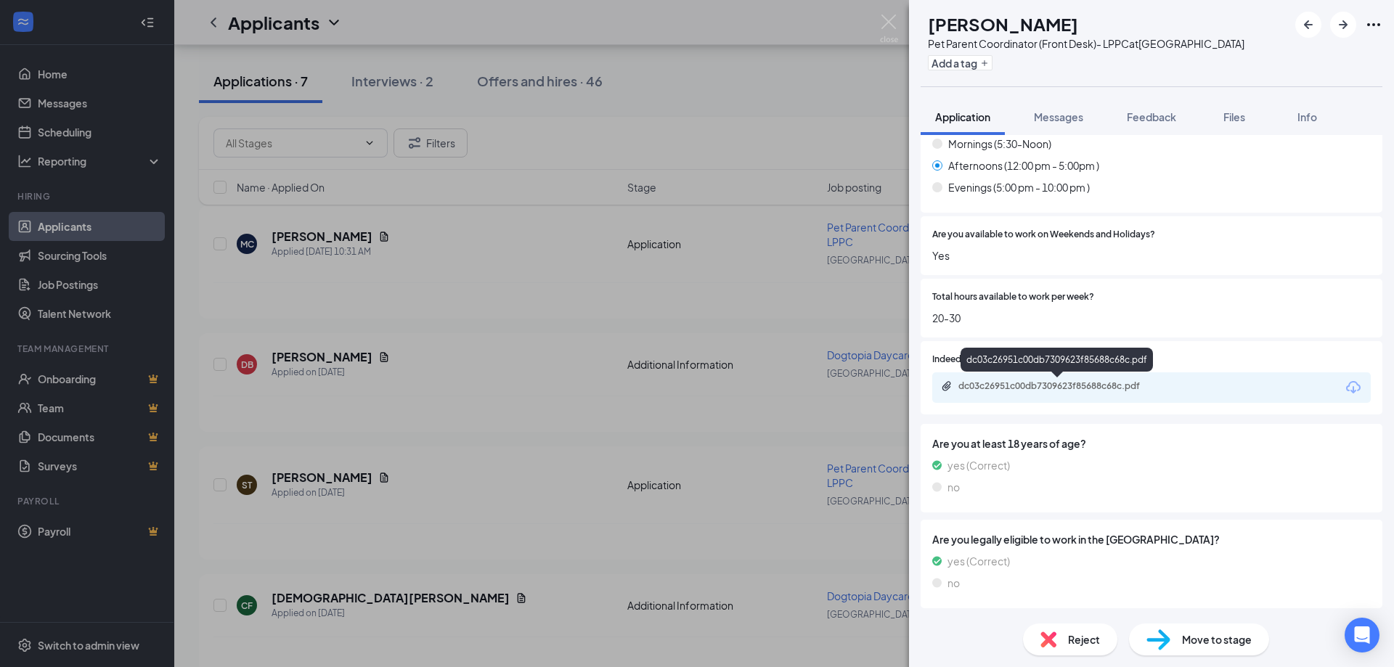
click at [1026, 382] on div "dc03c26951c00db7309623f85688c68c.pdf" at bounding box center [1059, 386] width 203 height 12
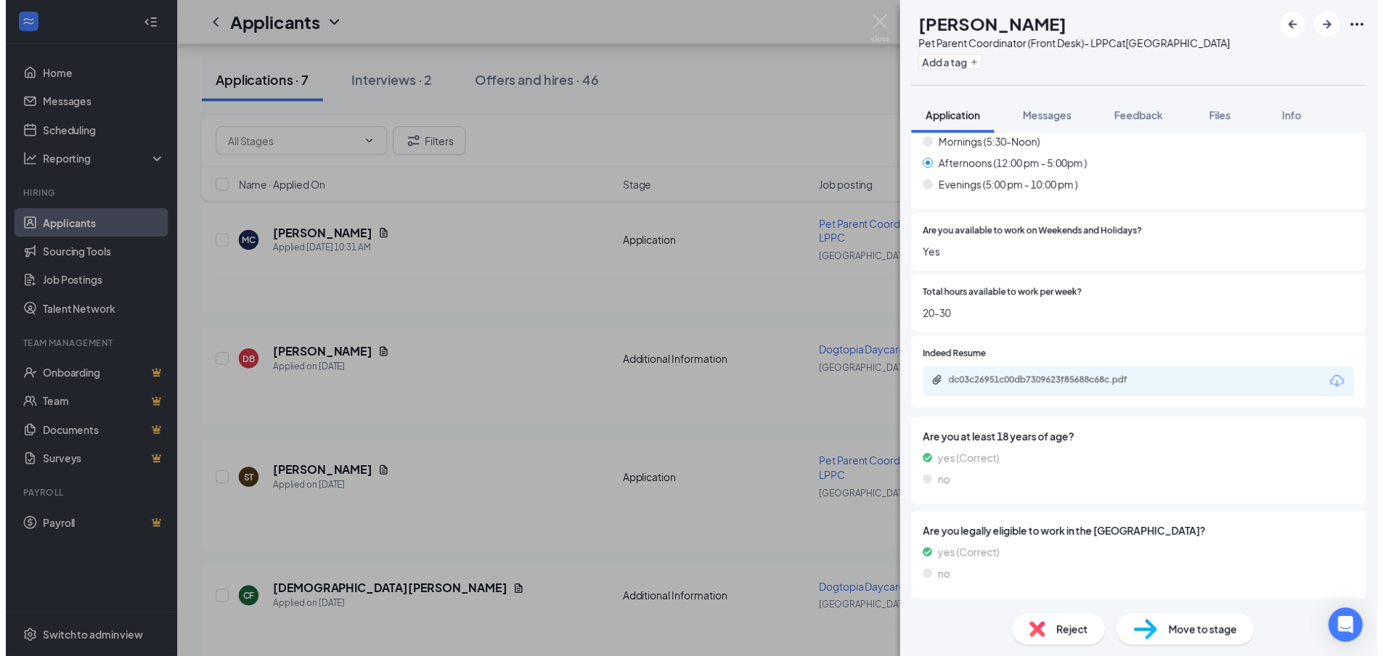
scroll to position [925, 0]
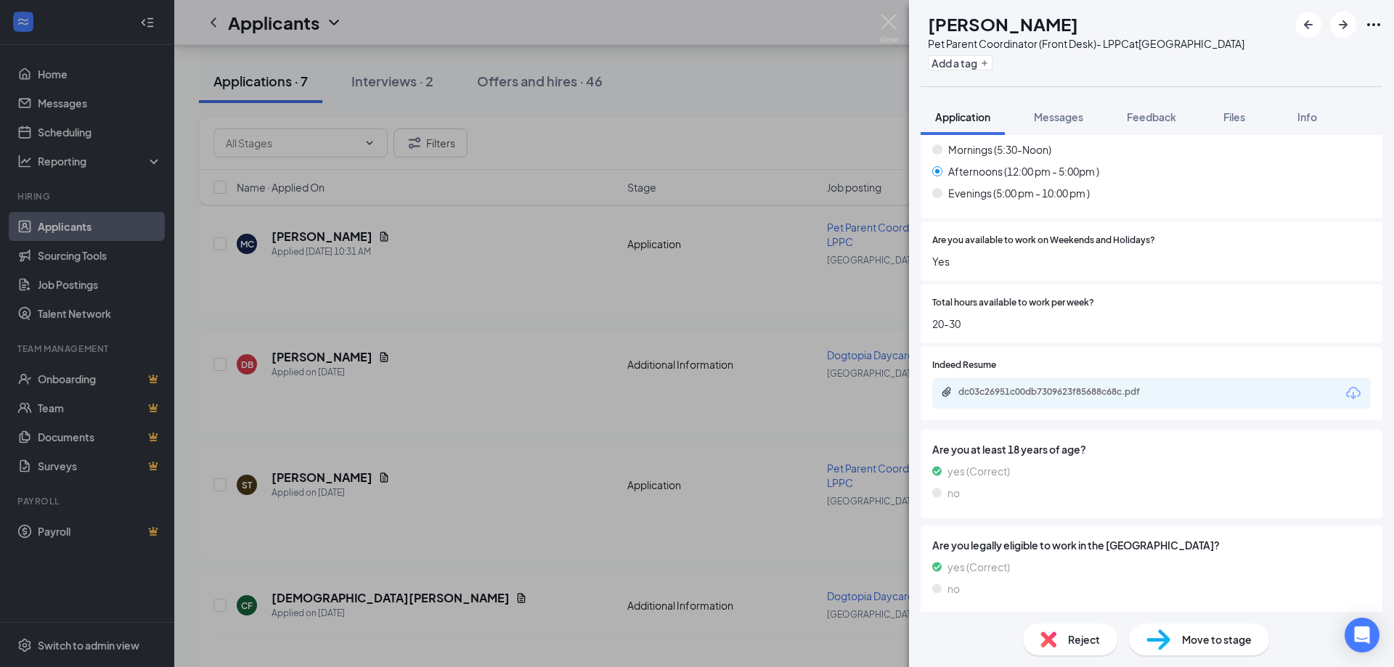
click at [603, 411] on div "ST [PERSON_NAME] Pet Parent Coordinator (Front Desk)- LPPC at [GEOGRAPHIC_DATA]…" at bounding box center [697, 333] width 1394 height 667
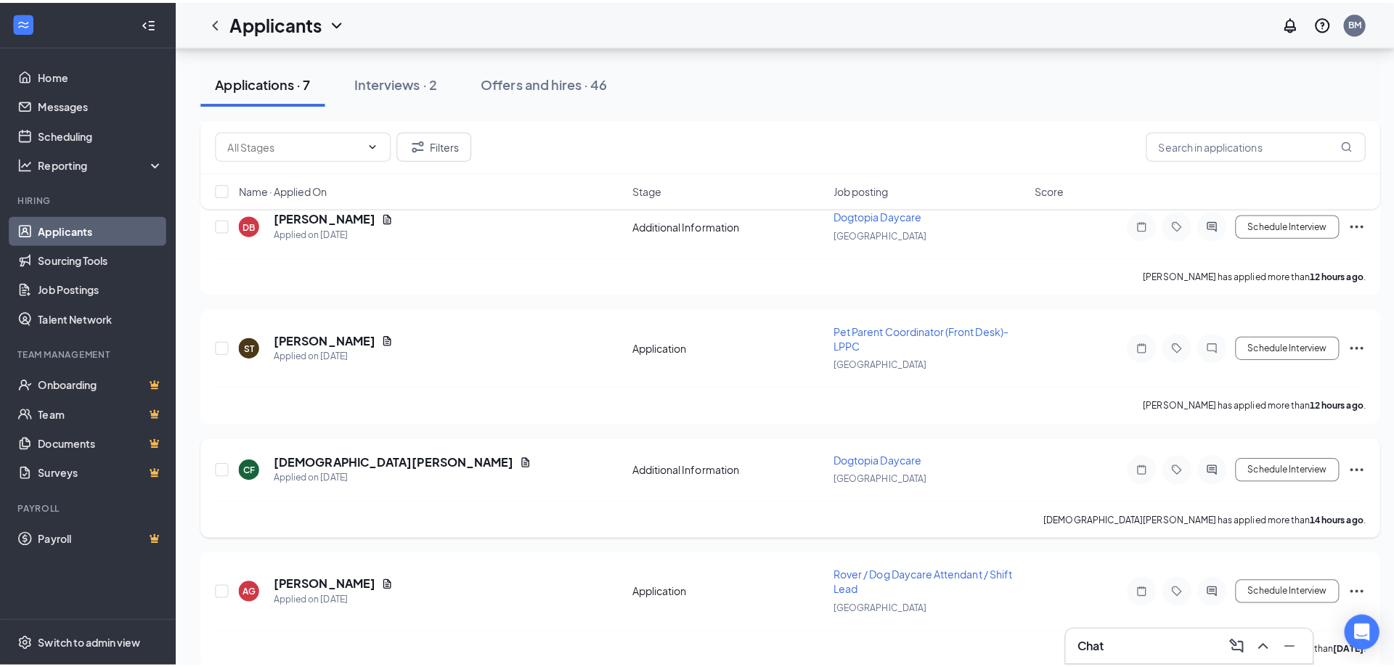
scroll to position [290, 0]
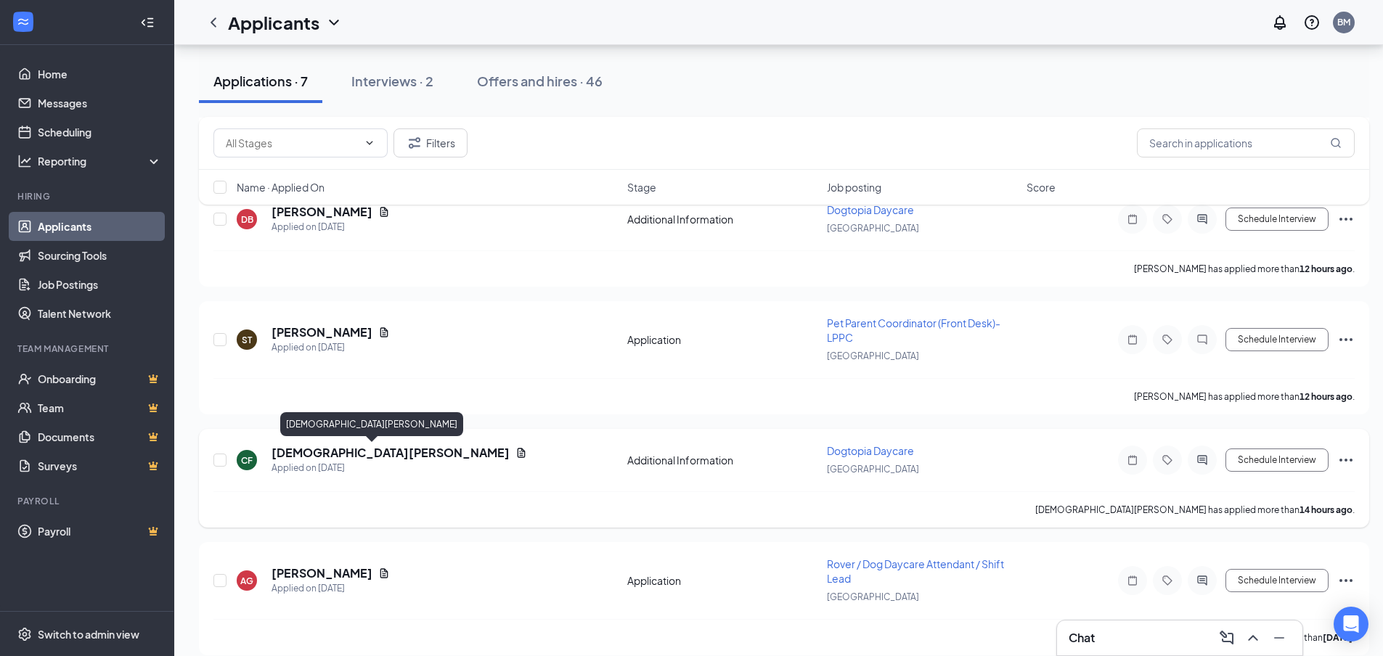
click at [308, 457] on h5 "[DEMOGRAPHIC_DATA][PERSON_NAME]" at bounding box center [390, 453] width 238 height 16
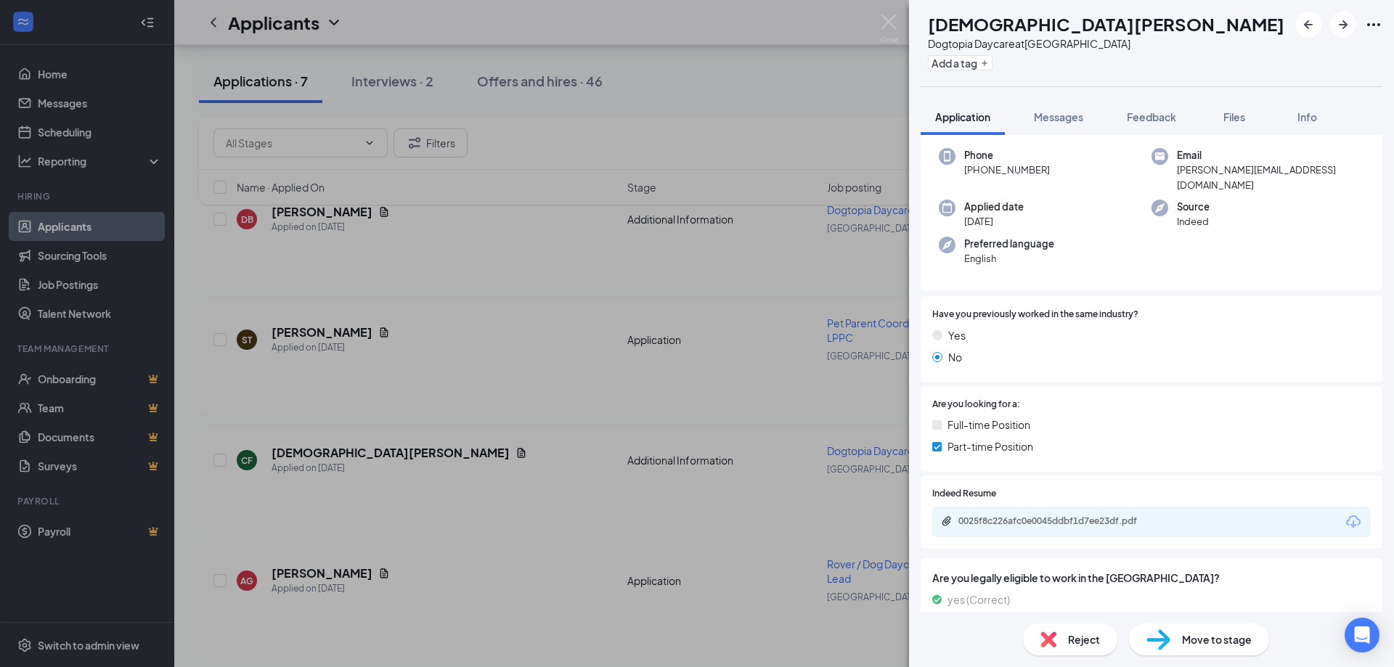
scroll to position [145, 0]
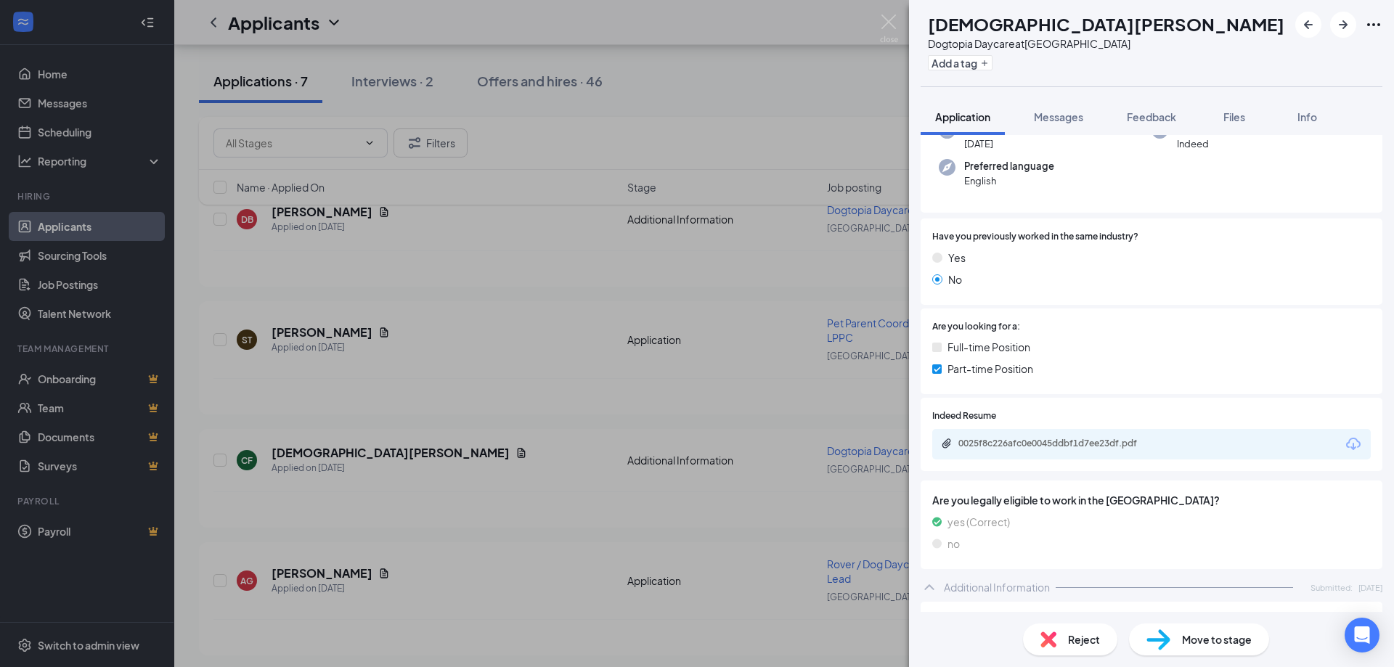
click at [1071, 429] on div "0025f8c226afc0e0045ddbf1d7ee23df.pdf" at bounding box center [1151, 444] width 438 height 30
click at [1071, 438] on div "0025f8c226afc0e0045ddbf1d7ee23df.pdf" at bounding box center [1059, 444] width 203 height 12
click at [1024, 635] on div "Reject" at bounding box center [1070, 640] width 94 height 32
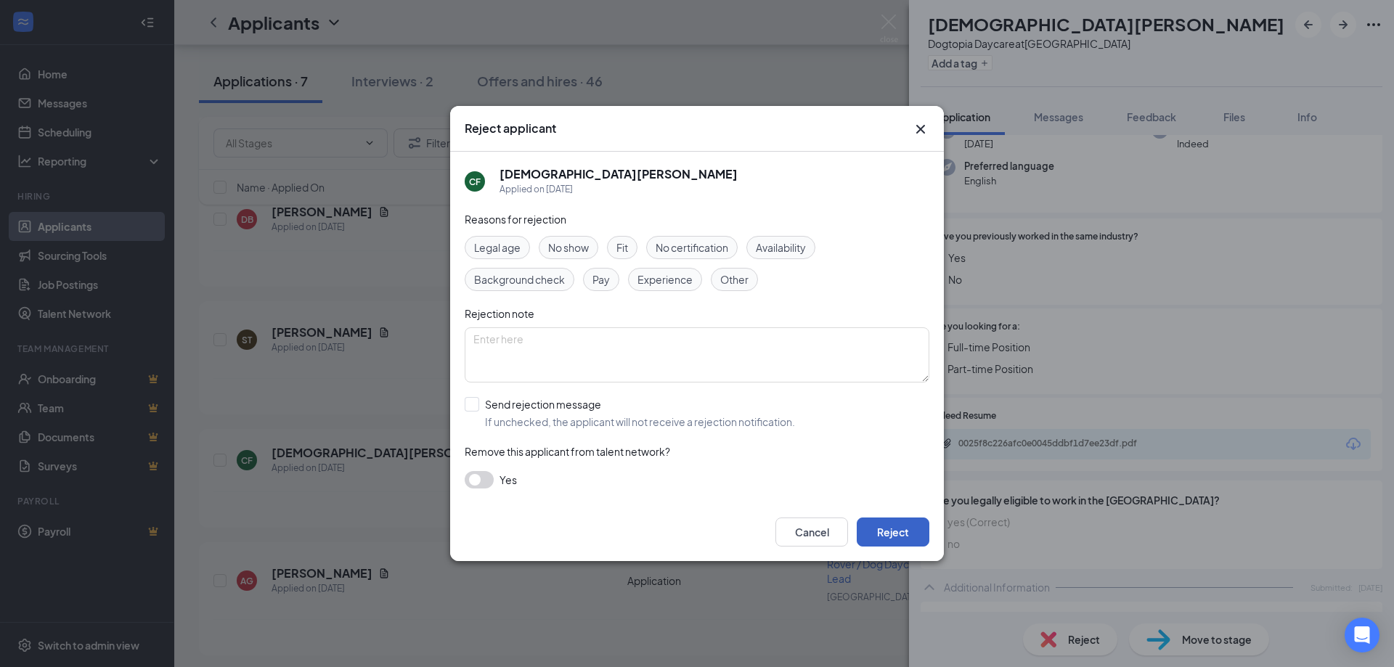
click at [901, 534] on button "Reject" at bounding box center [893, 532] width 73 height 29
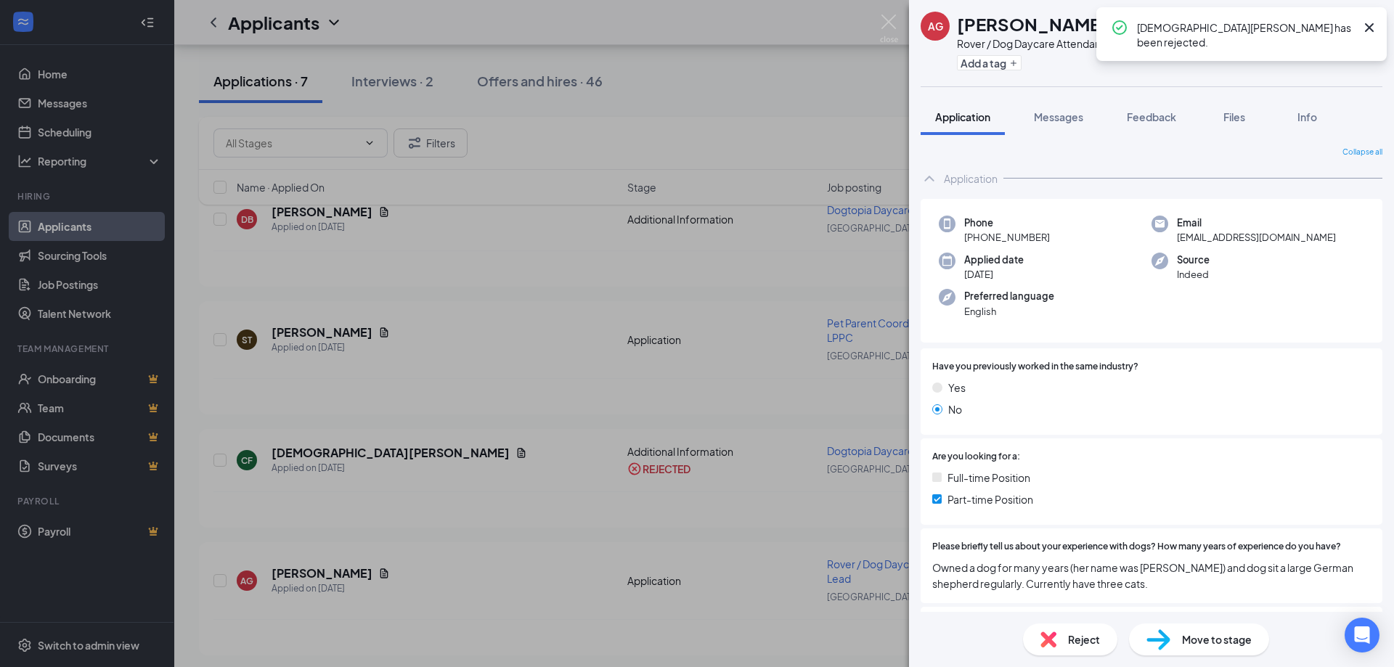
click at [572, 416] on div "AG [PERSON_NAME] Rover / Dog Daycare Attendant / Shift Lead at [GEOGRAPHIC_DATA…" at bounding box center [697, 333] width 1394 height 667
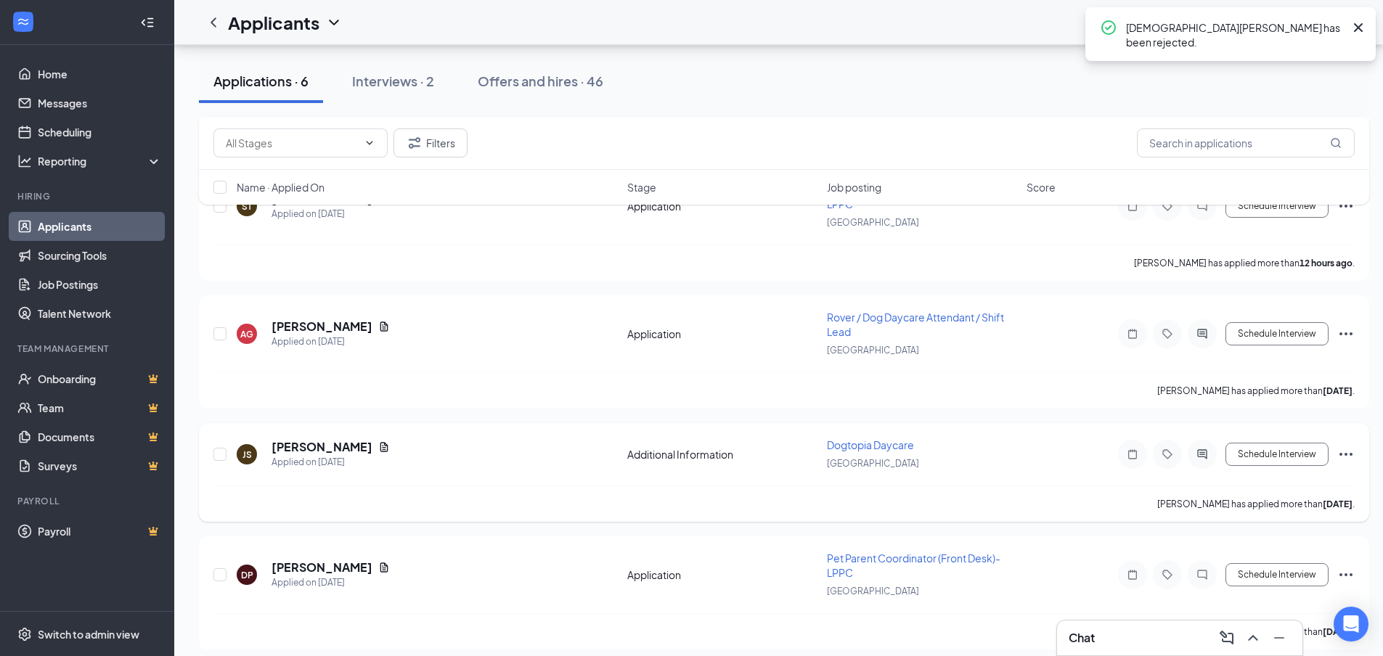
scroll to position [435, 0]
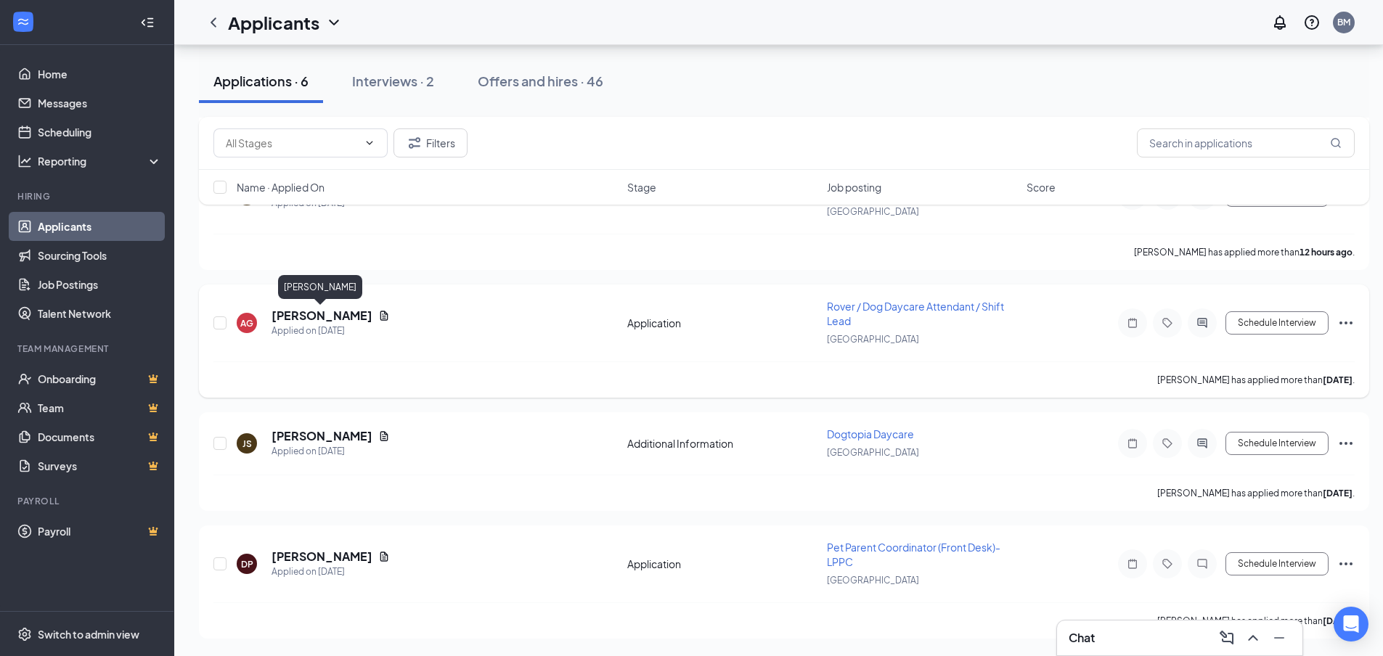
click at [323, 309] on h5 "[PERSON_NAME]" at bounding box center [321, 316] width 101 height 16
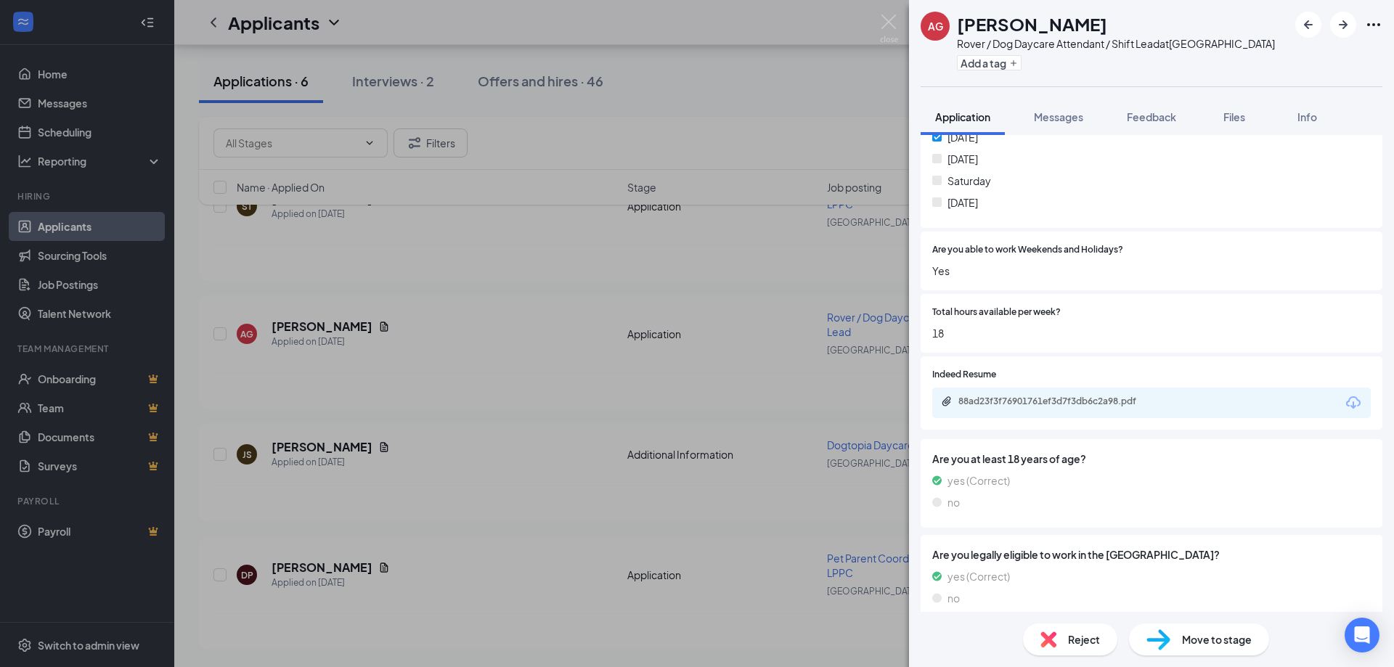
scroll to position [904, 0]
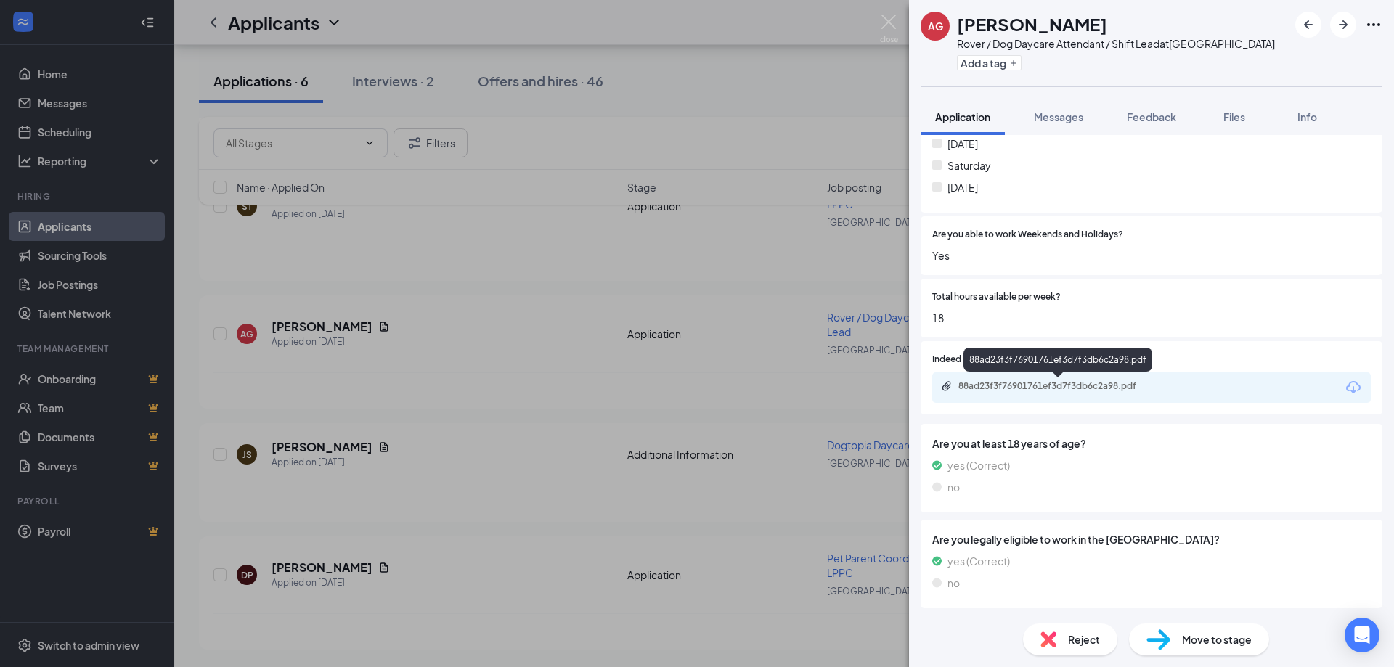
click at [1027, 388] on div "88ad23f3f76901761ef3d7f3db6c2a98.pdf" at bounding box center [1059, 386] width 203 height 12
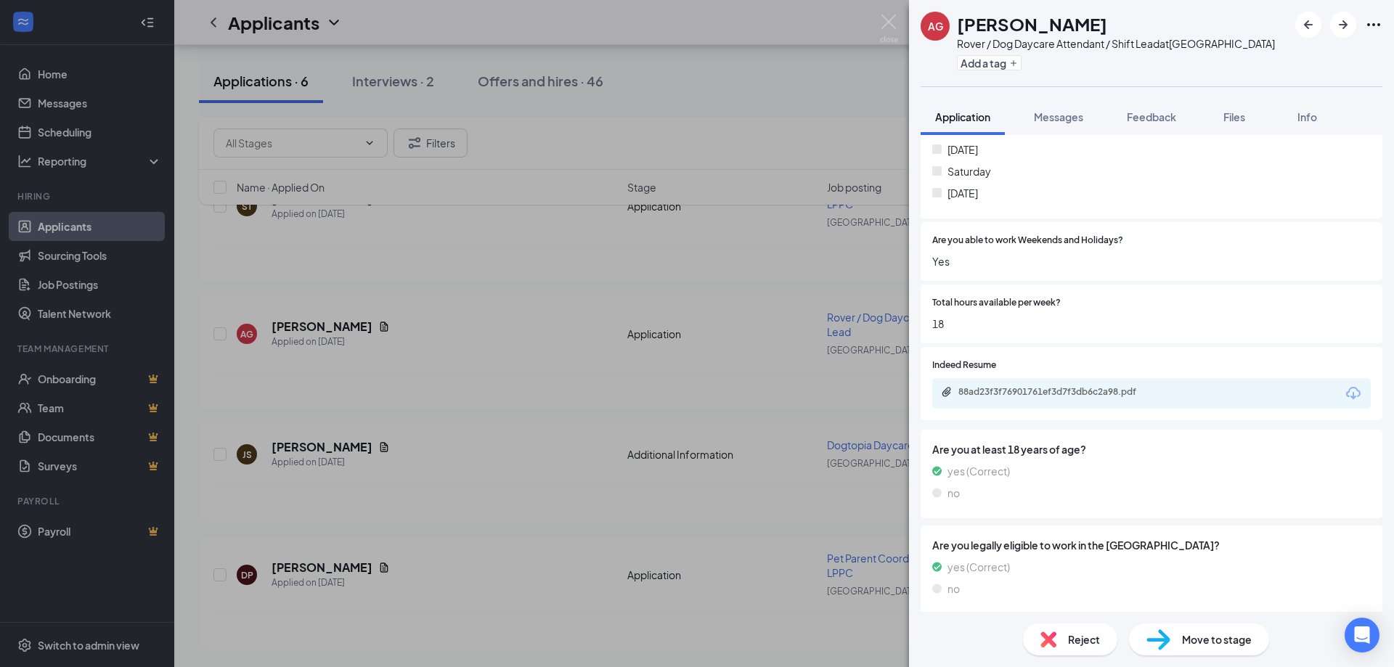
click at [1062, 648] on div "Reject" at bounding box center [1070, 640] width 94 height 32
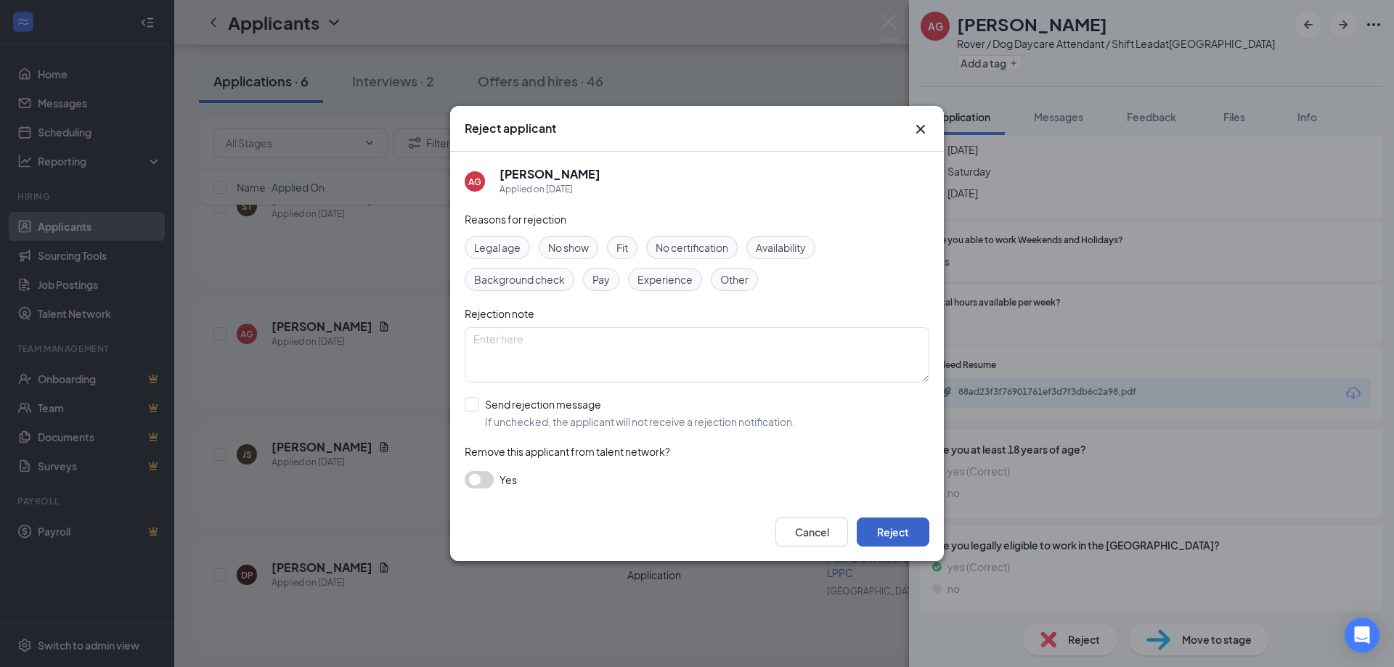
click at [908, 545] on button "Reject" at bounding box center [893, 532] width 73 height 29
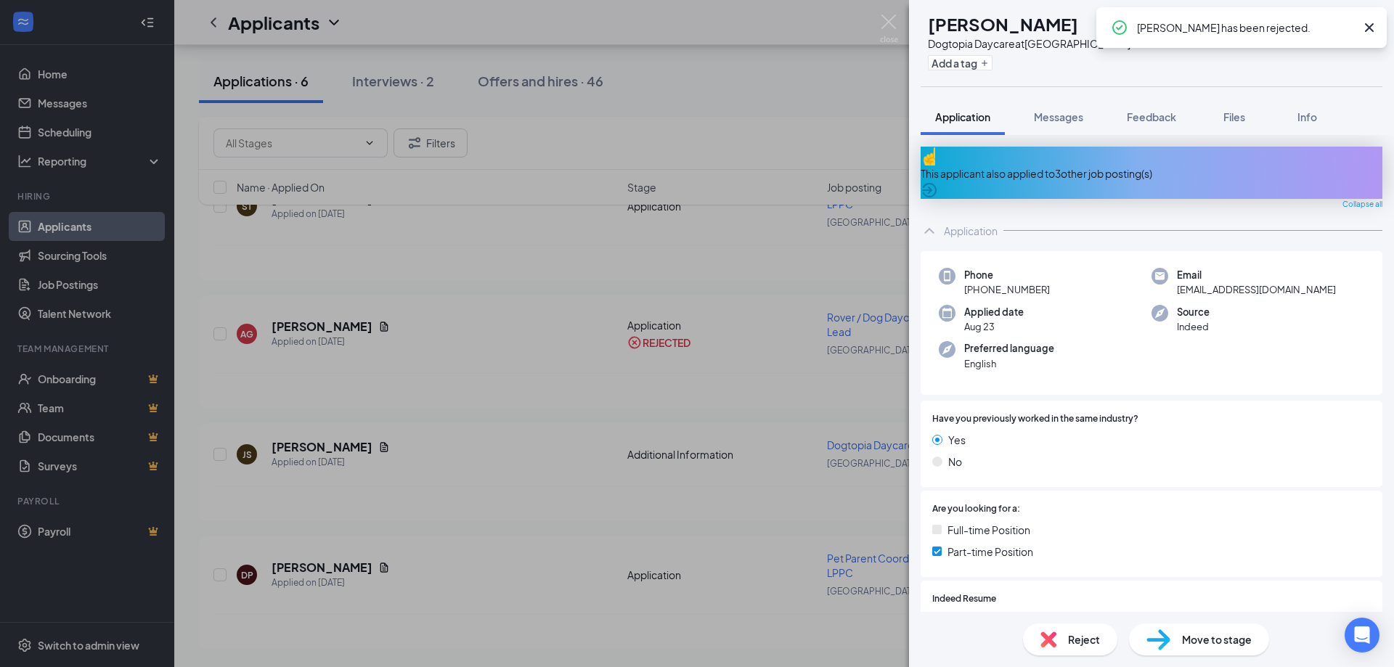
drag, startPoint x: 504, startPoint y: 446, endPoint x: 512, endPoint y: 447, distance: 8.1
click at [507, 446] on div "JS [PERSON_NAME] Dogtopia Daycare at [GEOGRAPHIC_DATA] Add a tag Application Me…" at bounding box center [697, 333] width 1394 height 667
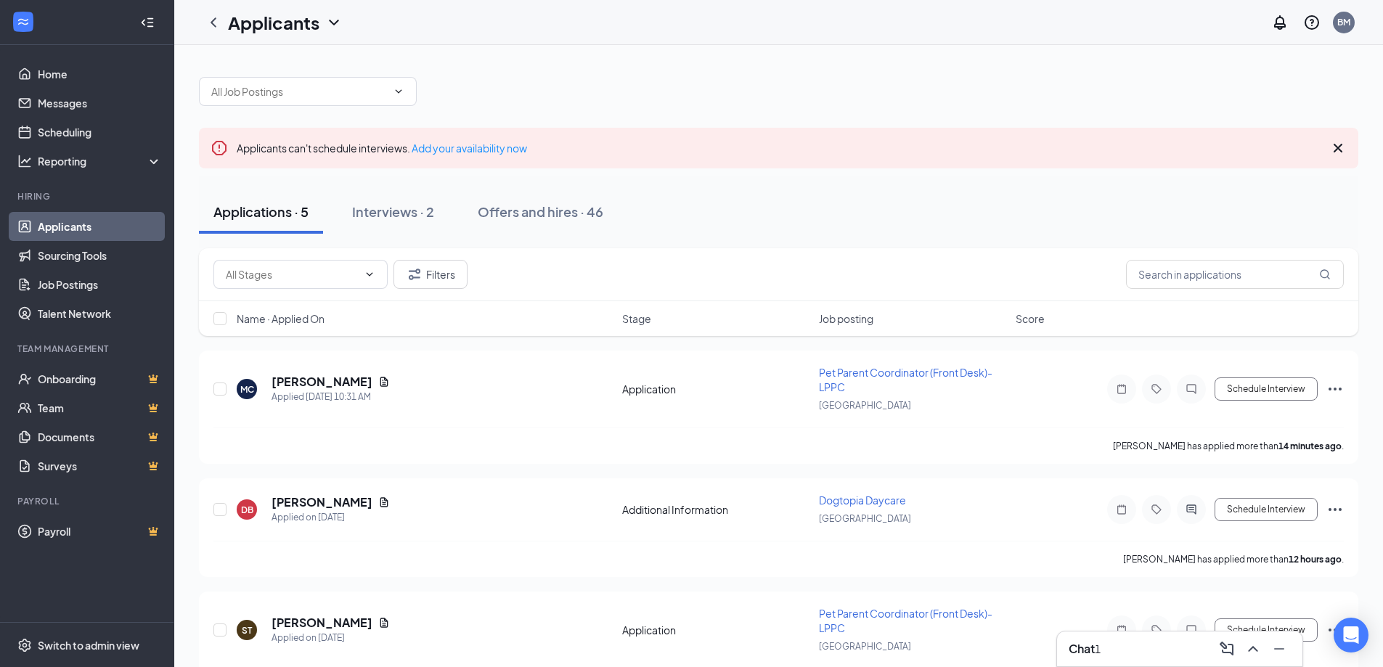
click at [1097, 662] on div "Chat 1" at bounding box center [1179, 649] width 245 height 35
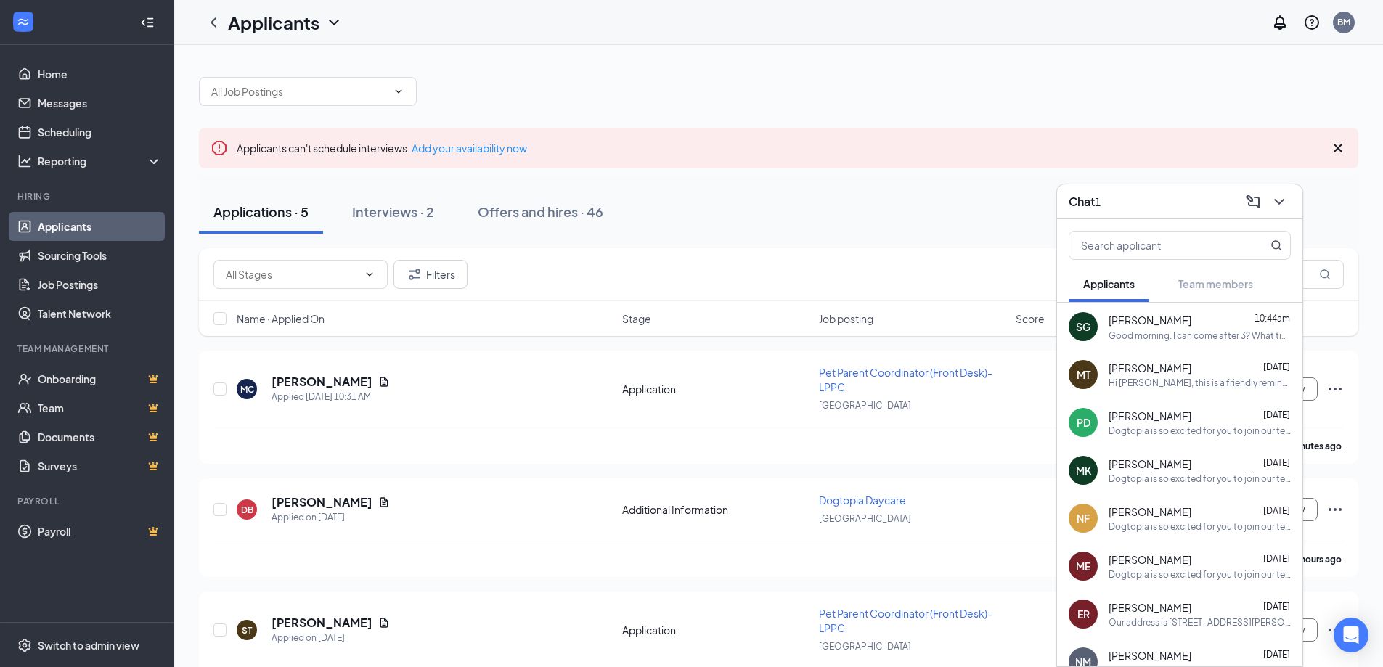
click at [1121, 341] on div "SG [PERSON_NAME] 10:44am Good morning. I can come after 3? What time specifical…" at bounding box center [1179, 327] width 245 height 48
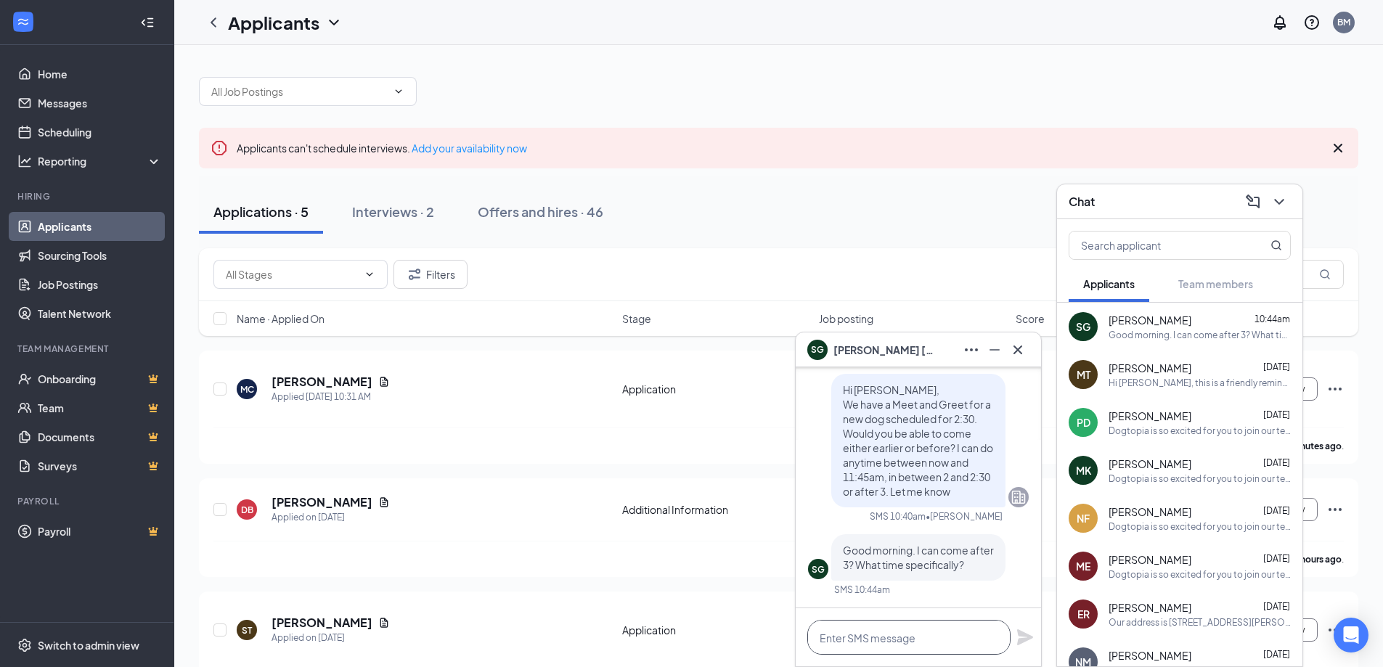
click at [925, 625] on textarea at bounding box center [908, 637] width 203 height 35
type textarea "How is 3:15?"
click at [1031, 638] on icon "Plane" at bounding box center [1025, 637] width 16 height 16
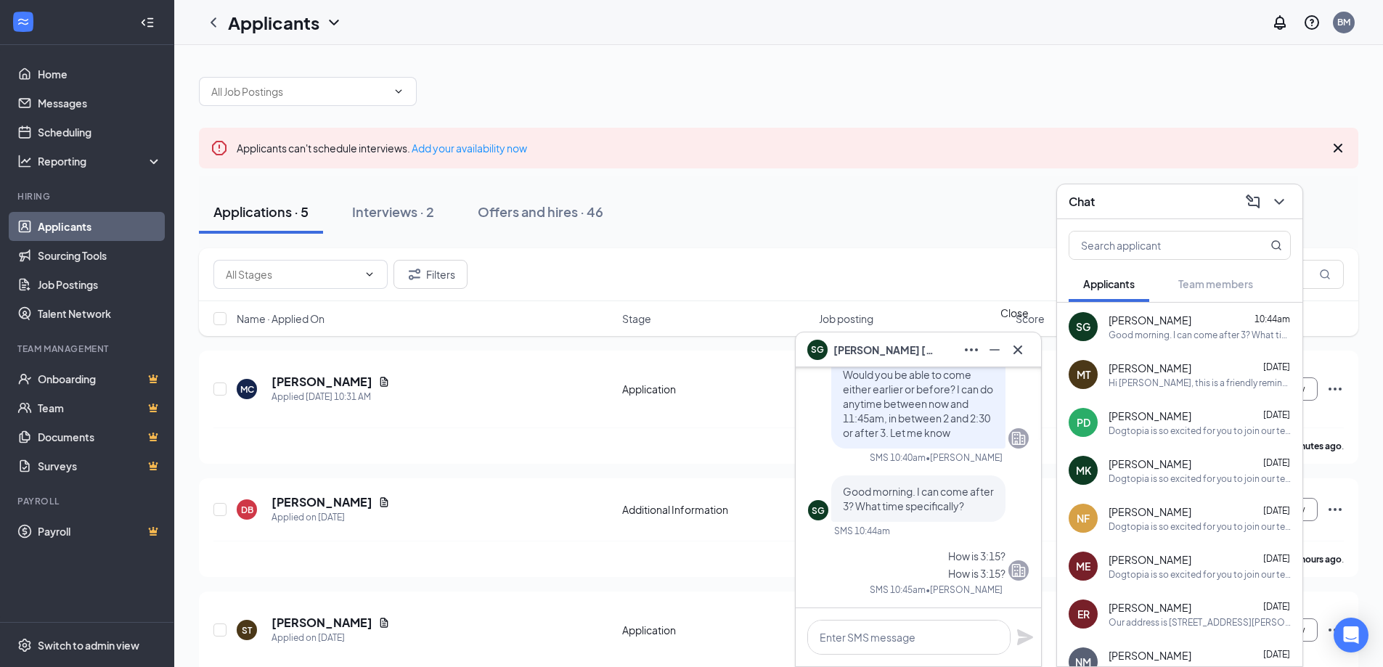
click at [1024, 355] on icon "Cross" at bounding box center [1017, 349] width 17 height 17
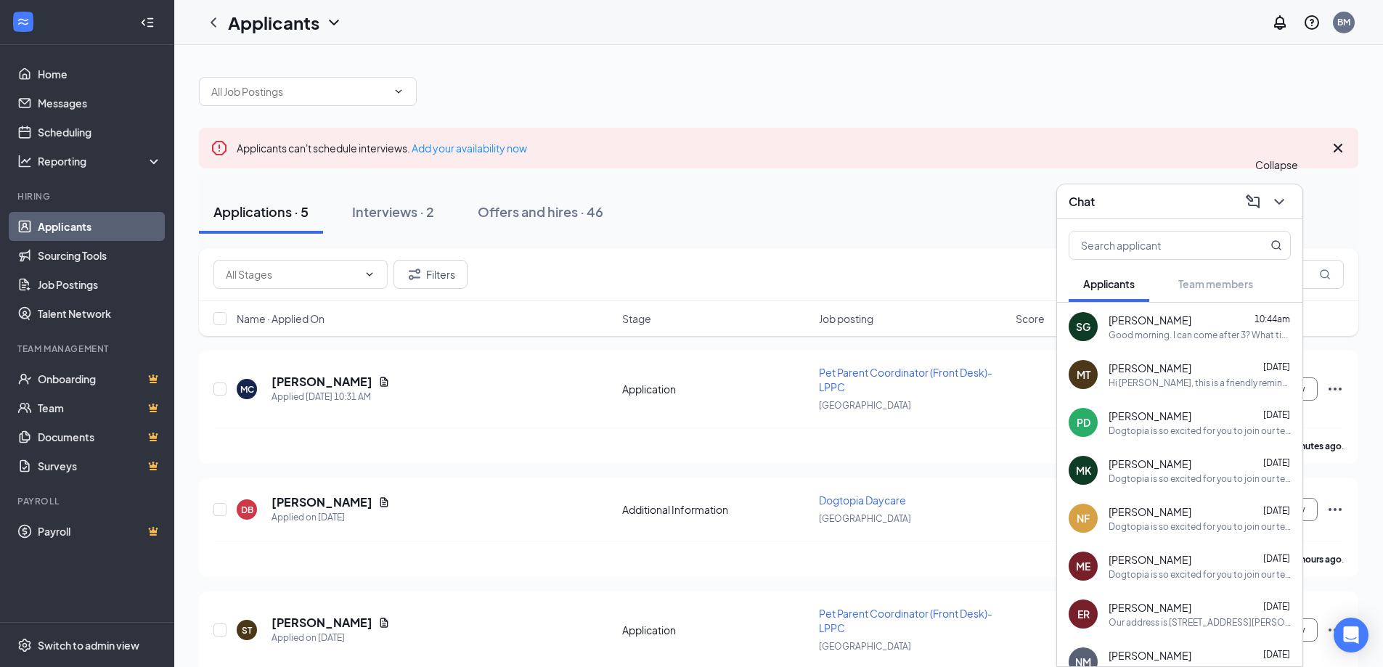
click at [1270, 208] on button at bounding box center [1278, 201] width 23 height 23
